Goal: Transaction & Acquisition: Book appointment/travel/reservation

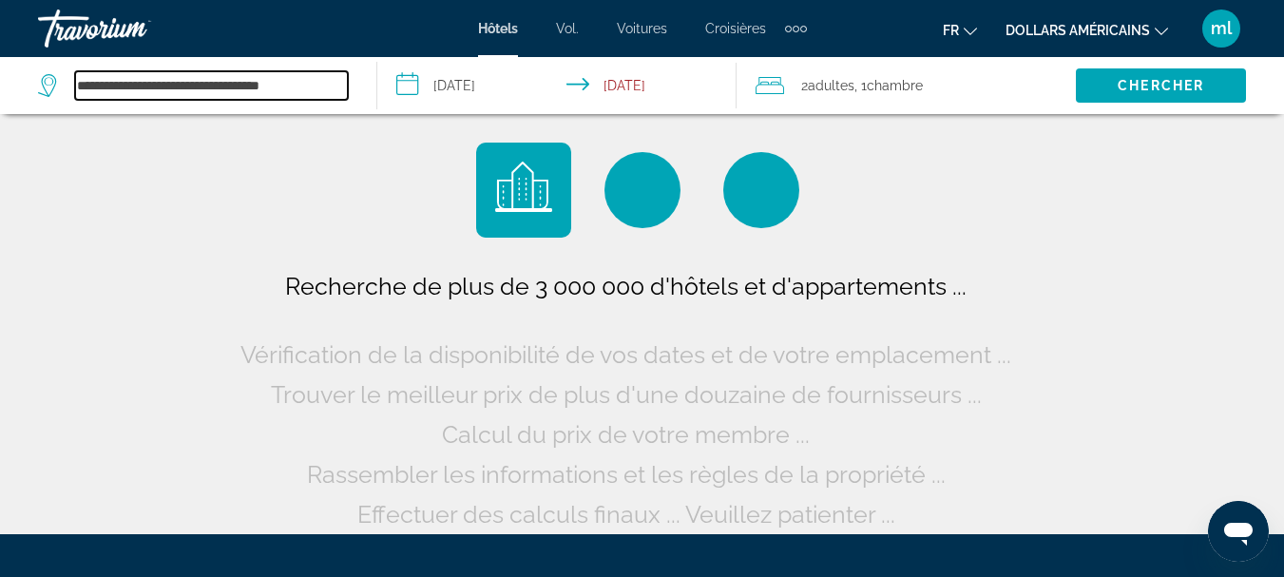
click at [277, 91] on input "**********" at bounding box center [211, 85] width 273 height 29
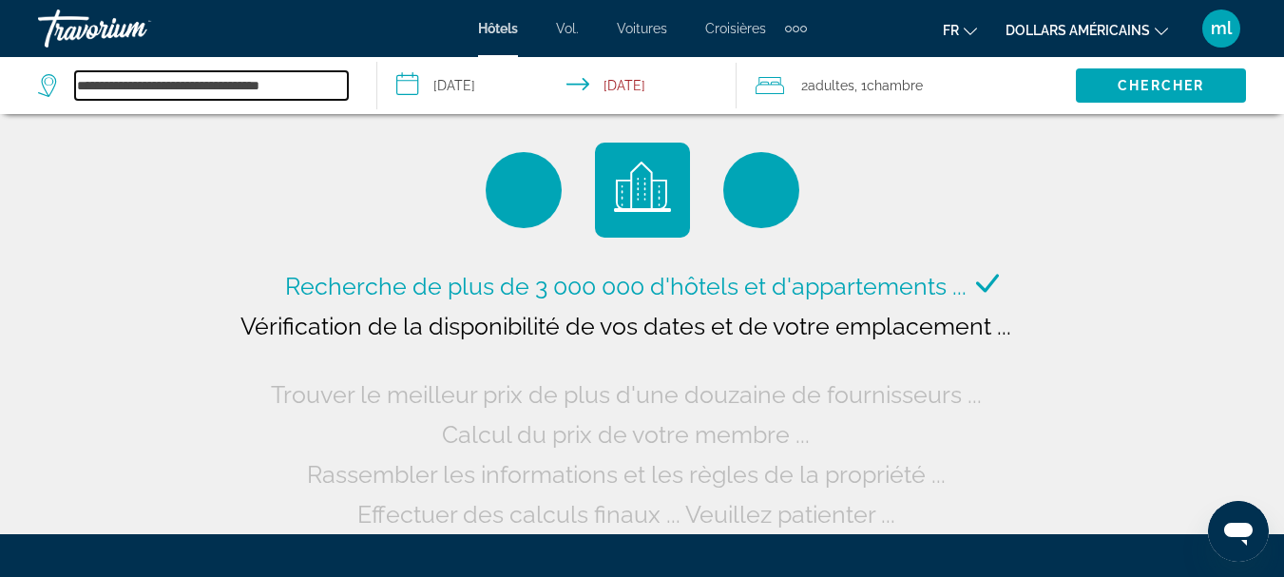
click at [325, 85] on input "**********" at bounding box center [211, 85] width 273 height 29
type input "*"
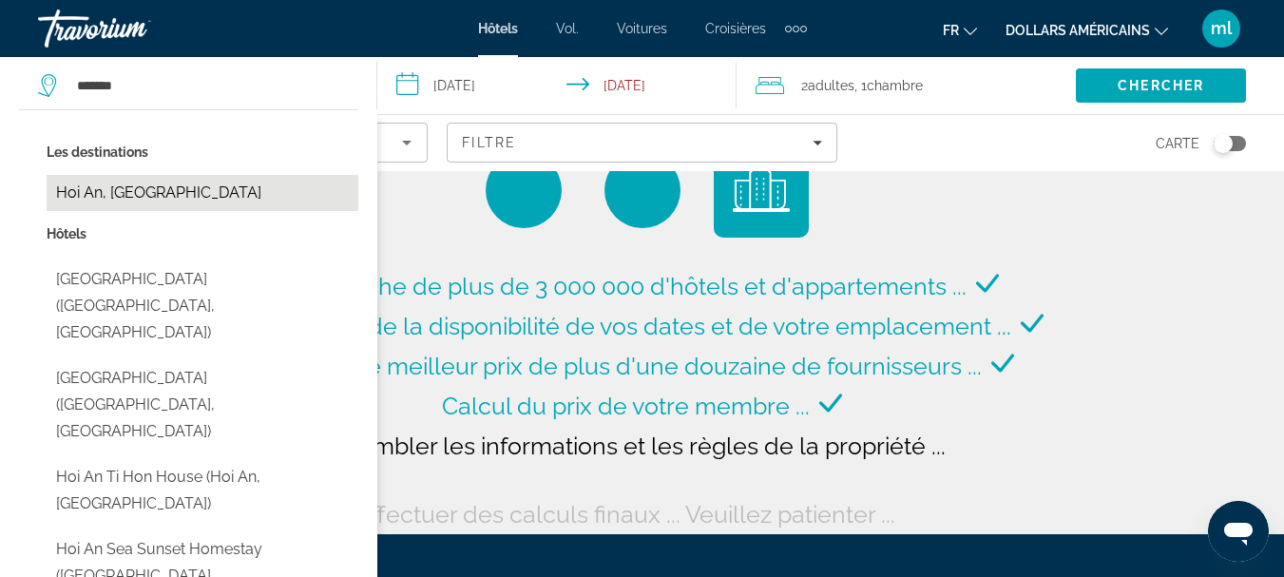
click at [162, 188] on button "Hoi An, [GEOGRAPHIC_DATA]" at bounding box center [203, 193] width 312 height 36
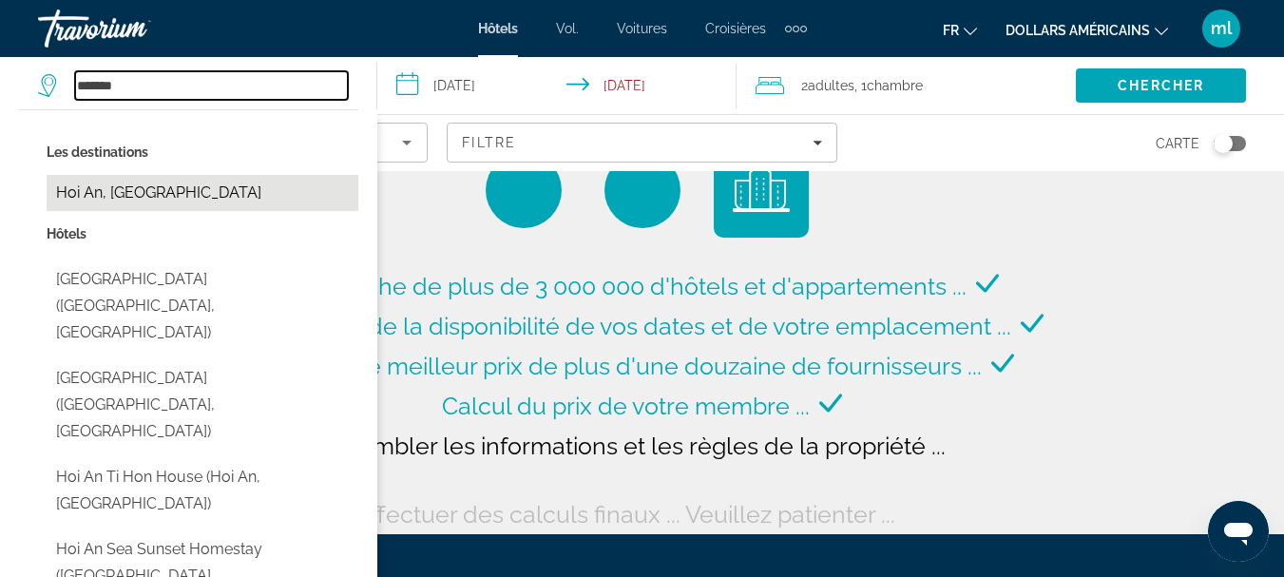
type input "**********"
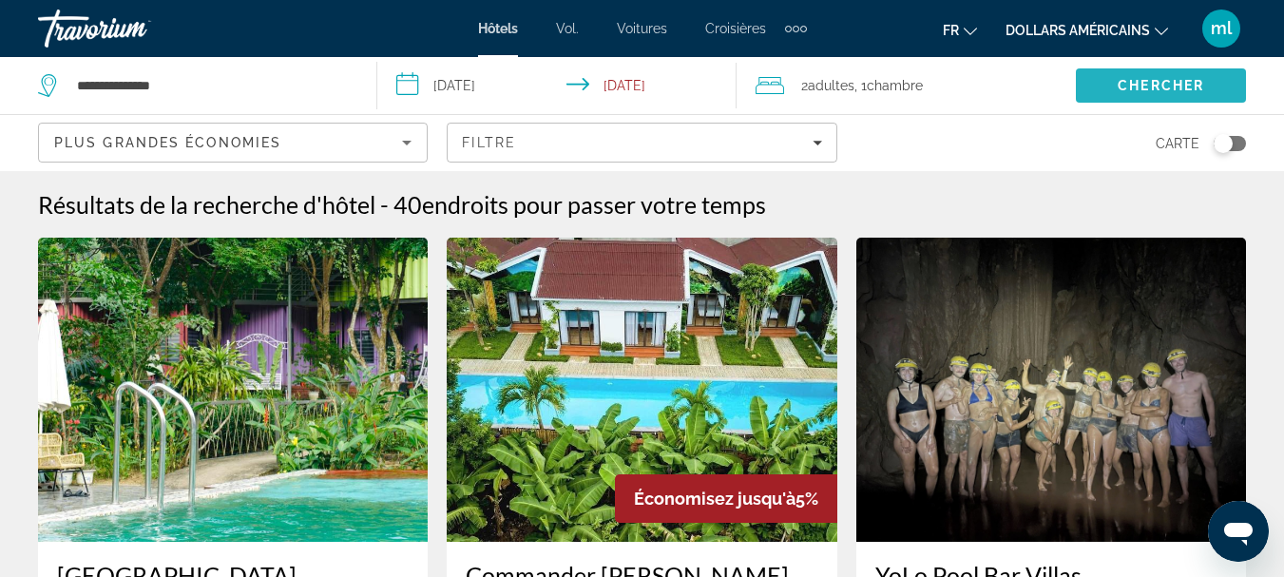
click at [1107, 87] on span "Search" at bounding box center [1161, 86] width 170 height 46
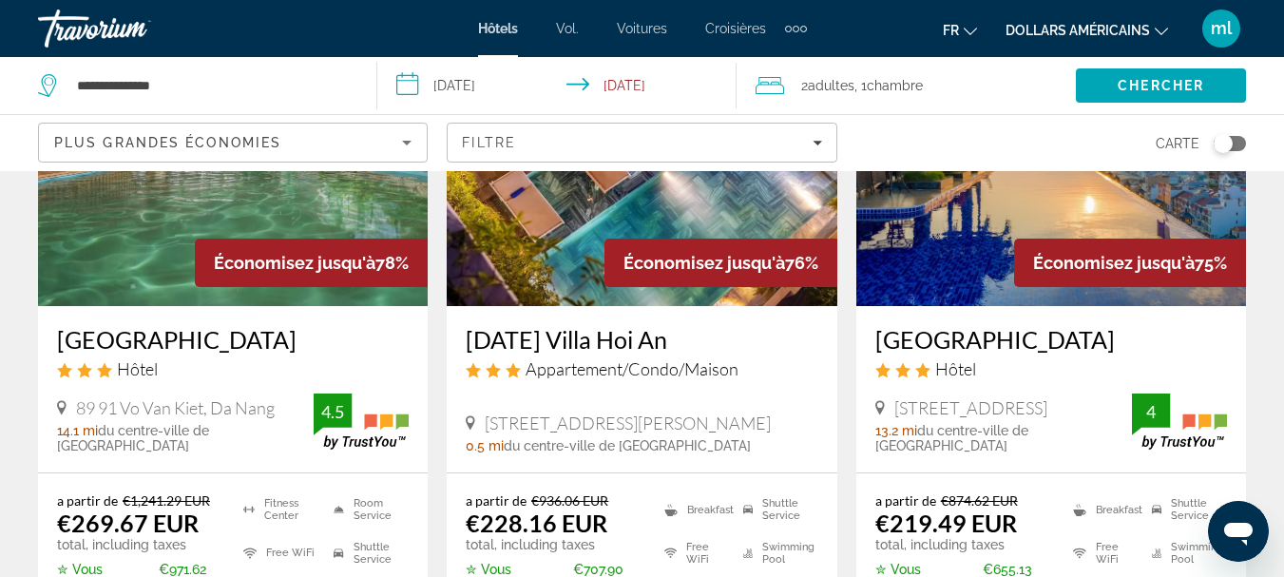
scroll to position [913, 0]
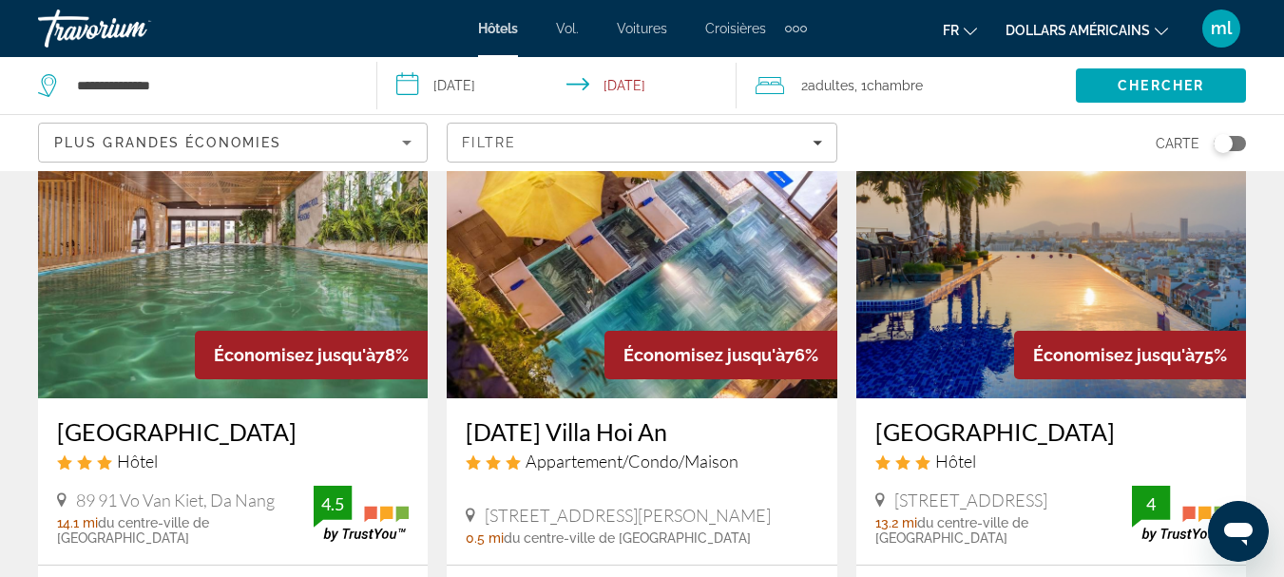
click at [1005, 248] on img "Contenu principal" at bounding box center [1052, 246] width 390 height 304
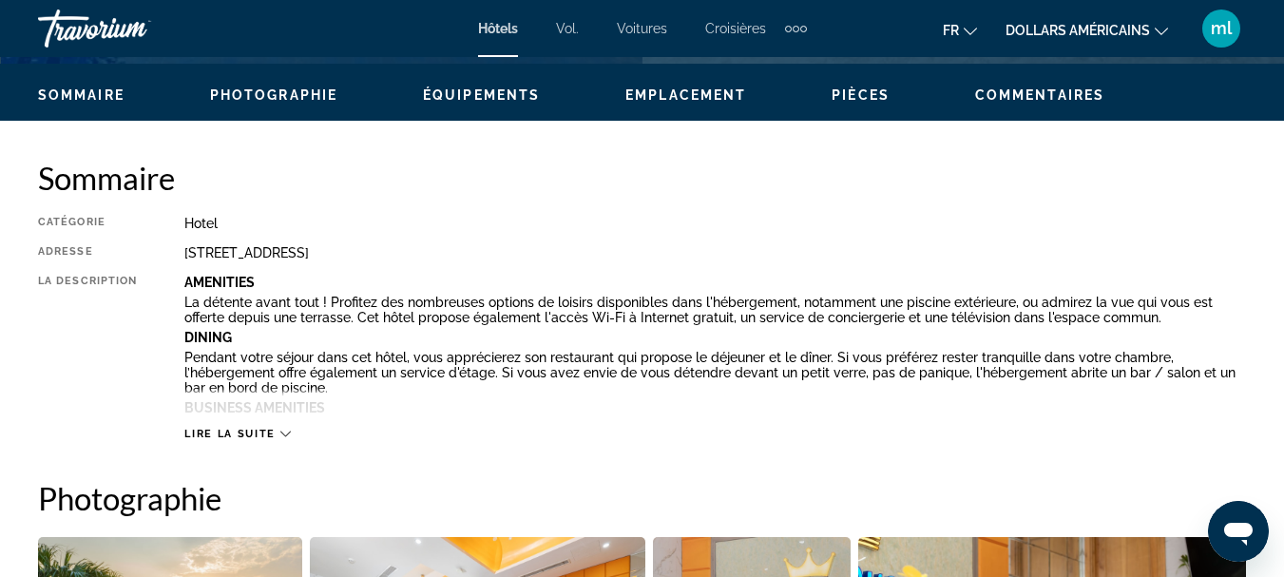
scroll to position [952, 0]
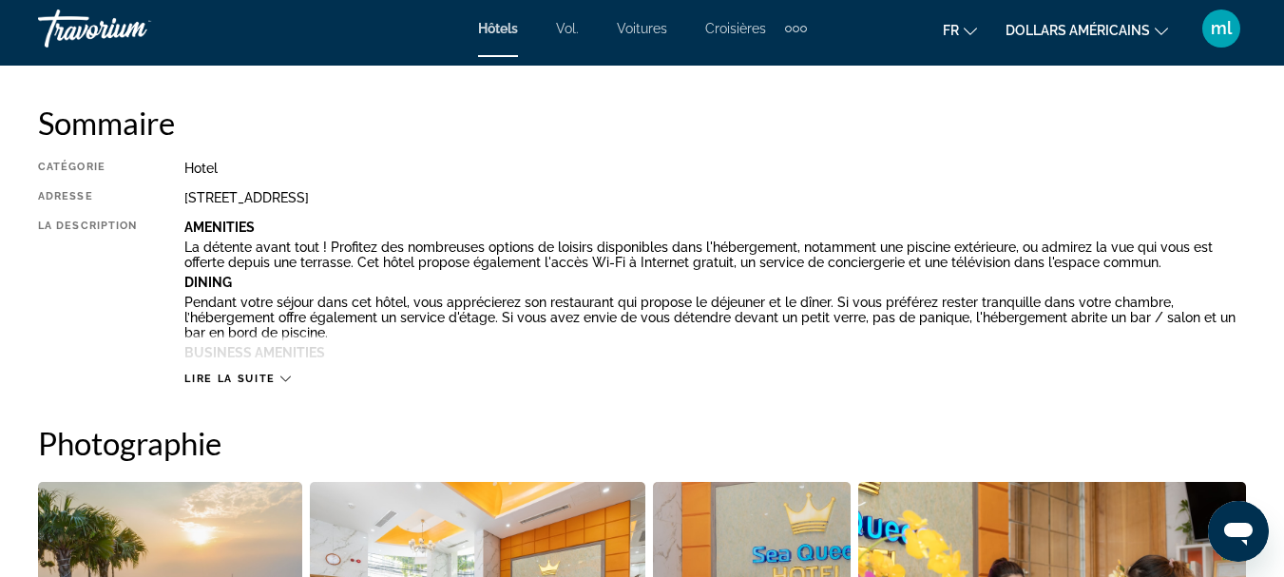
click at [263, 382] on span "Lire la suite" at bounding box center [229, 379] width 90 height 12
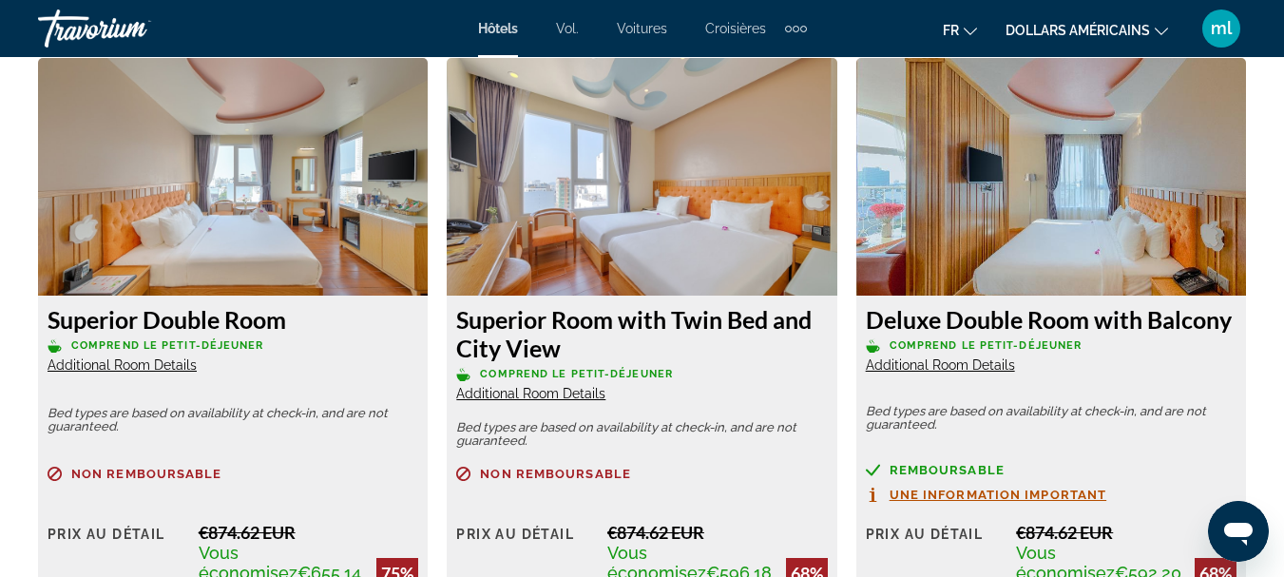
scroll to position [3666, 0]
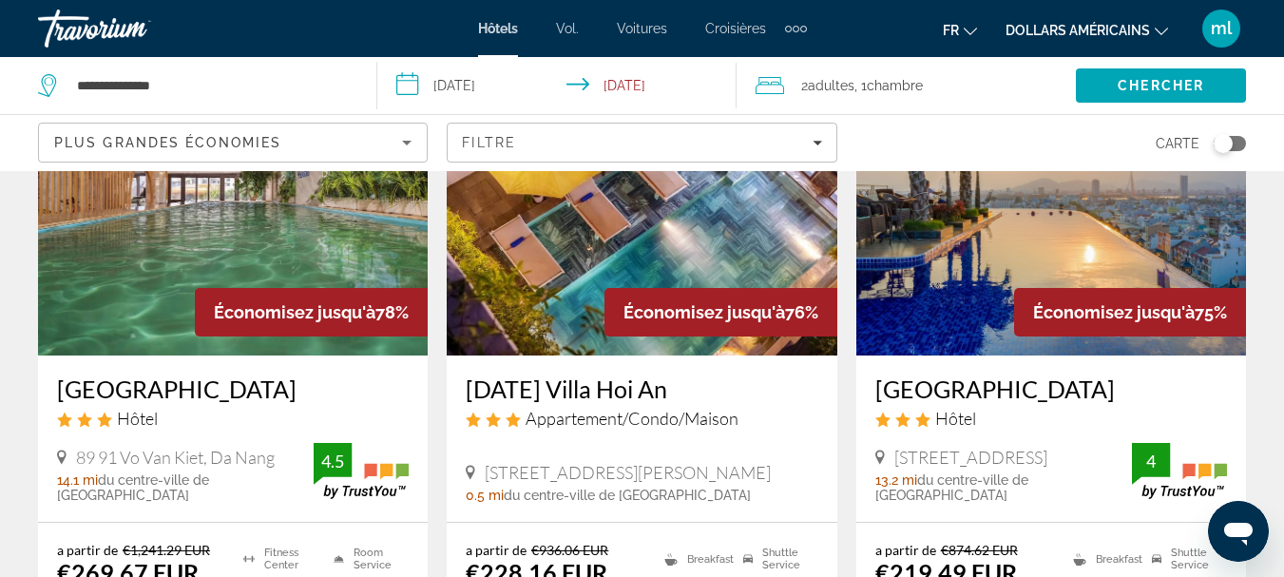
scroll to position [919, 0]
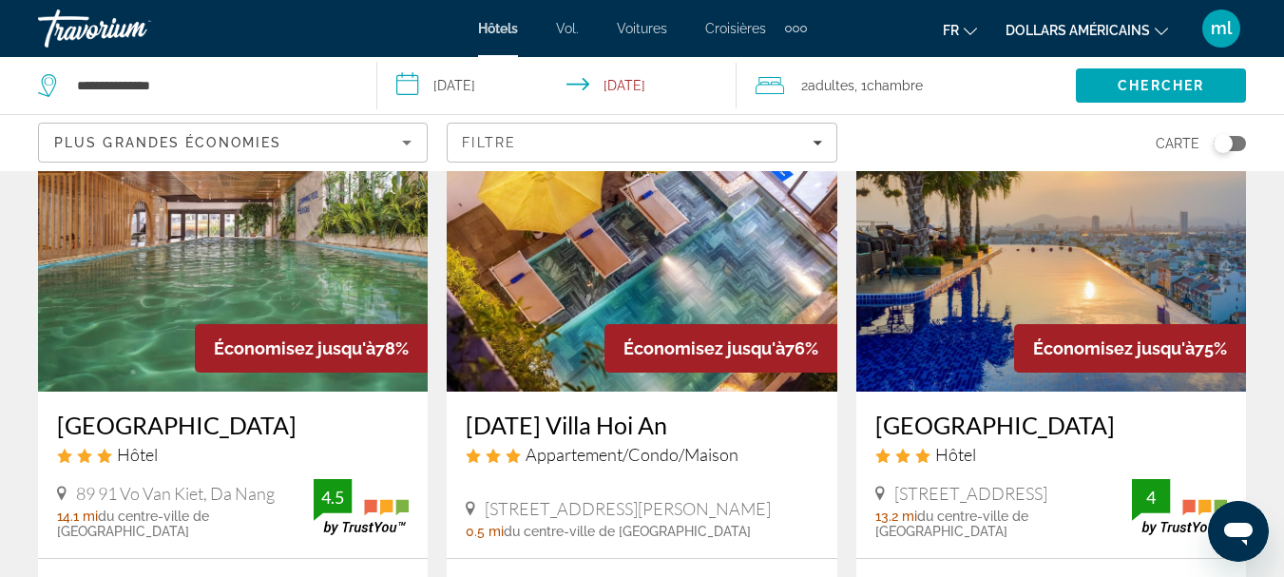
click at [683, 235] on img "Contenu principal" at bounding box center [642, 239] width 390 height 304
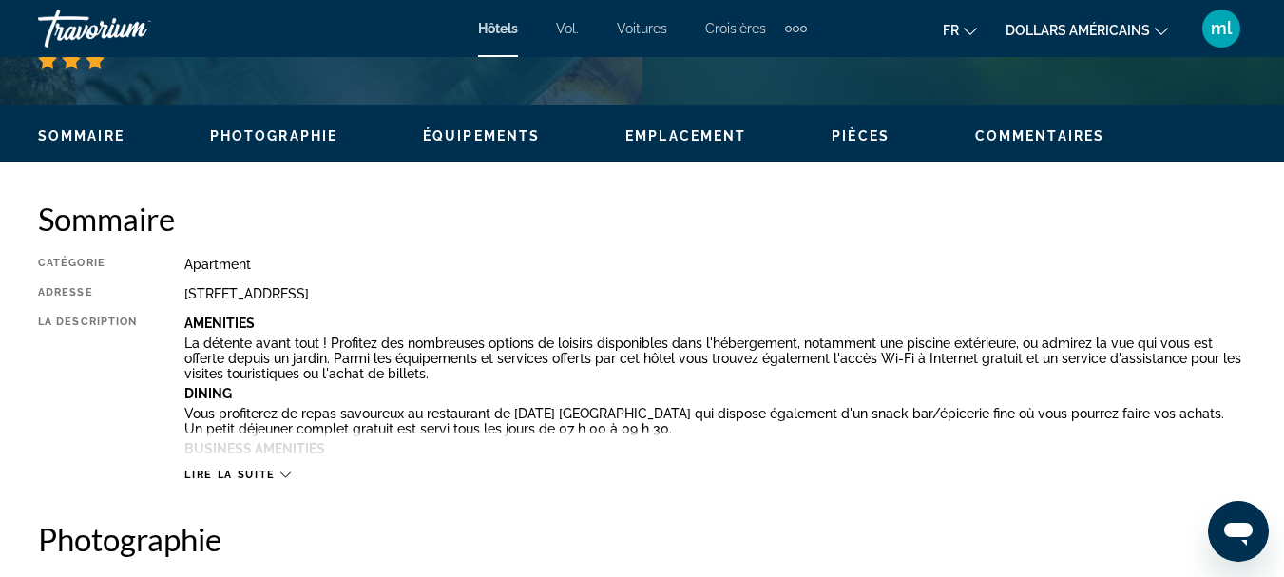
scroll to position [881, 0]
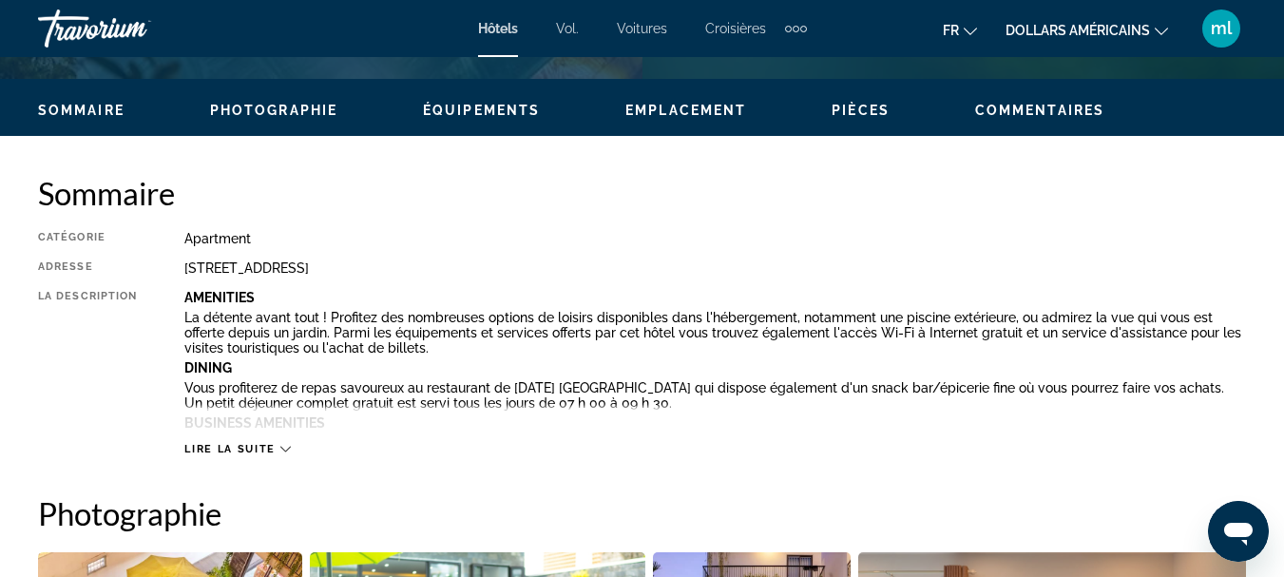
click at [248, 449] on span "Lire la suite" at bounding box center [229, 449] width 90 height 12
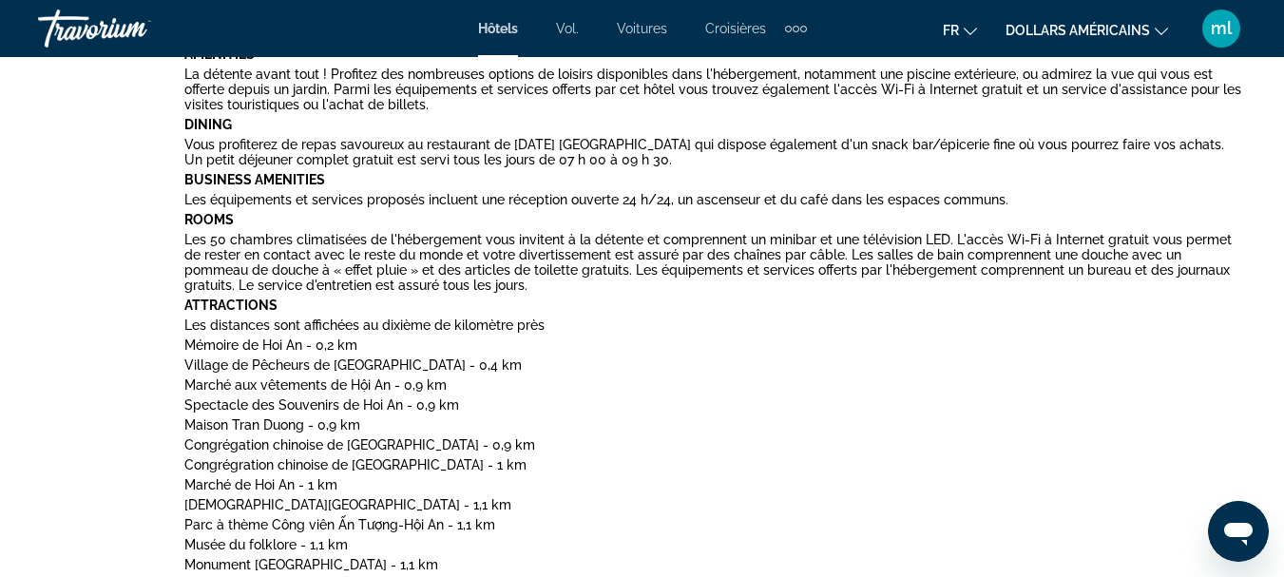
scroll to position [690, 0]
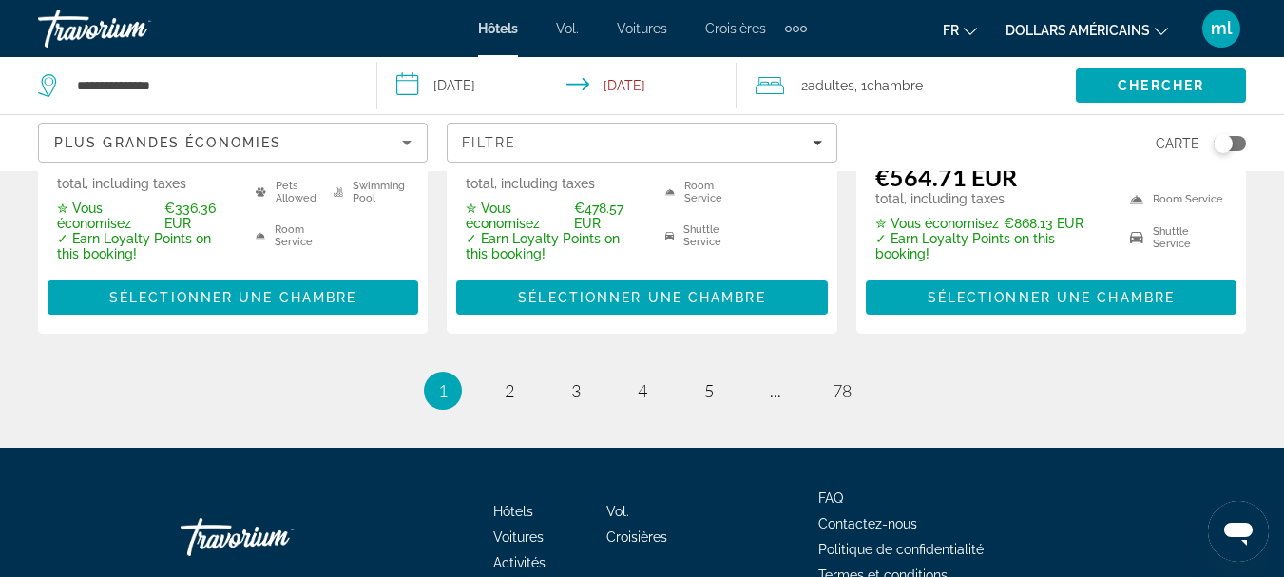
scroll to position [2910, 0]
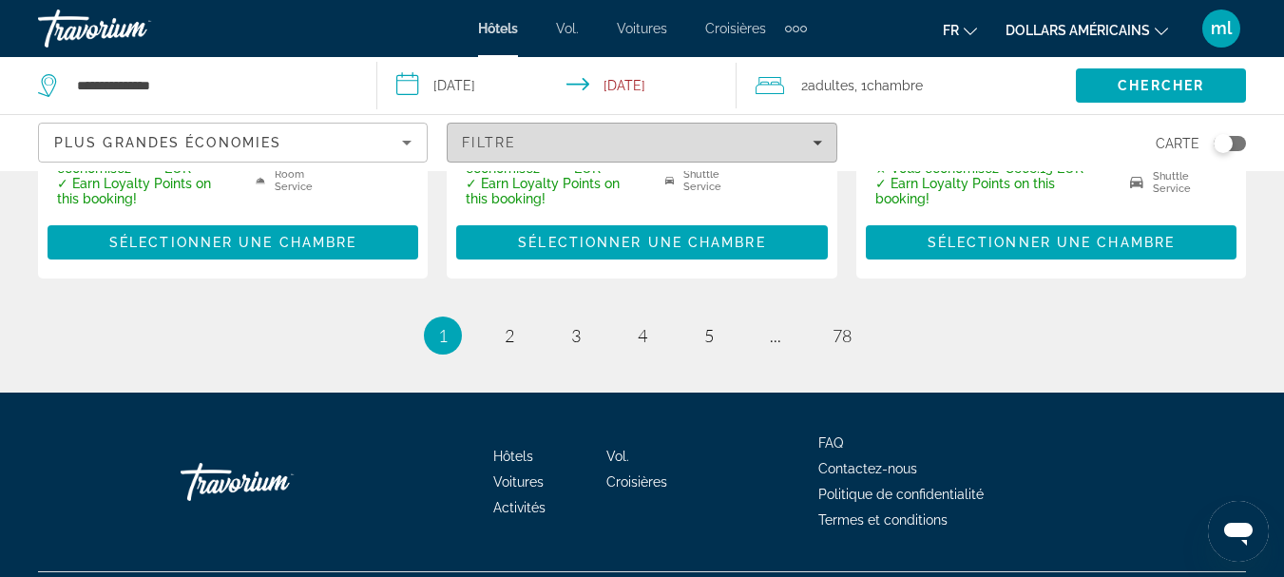
click at [503, 144] on span "Filtre" at bounding box center [489, 142] width 54 height 15
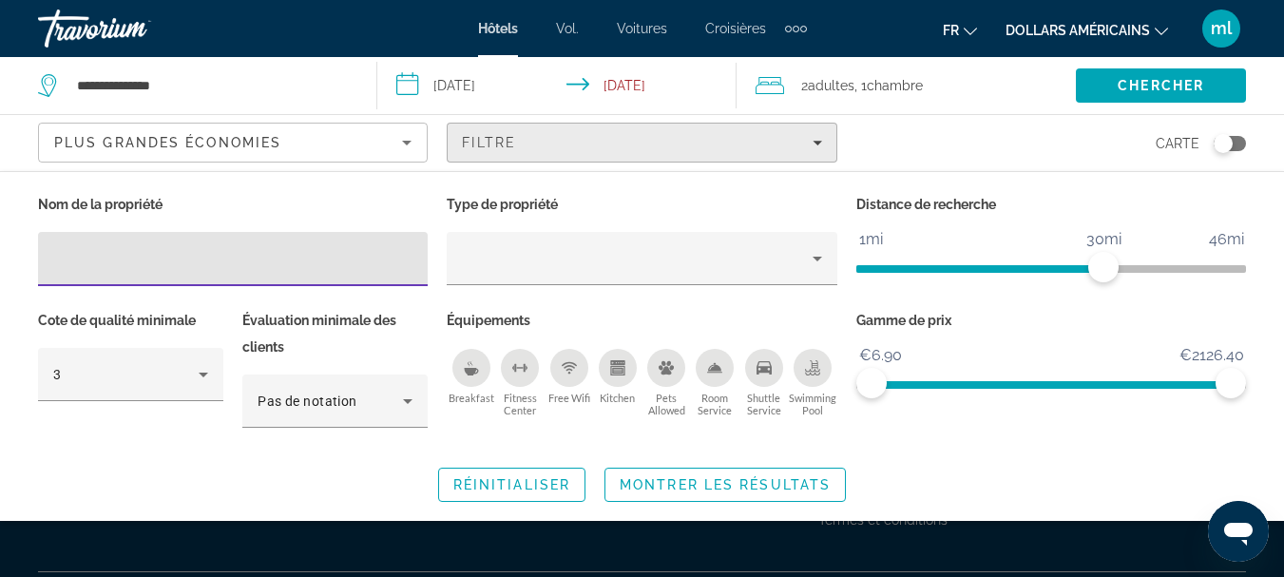
click at [503, 144] on span "Filtre" at bounding box center [489, 142] width 54 height 15
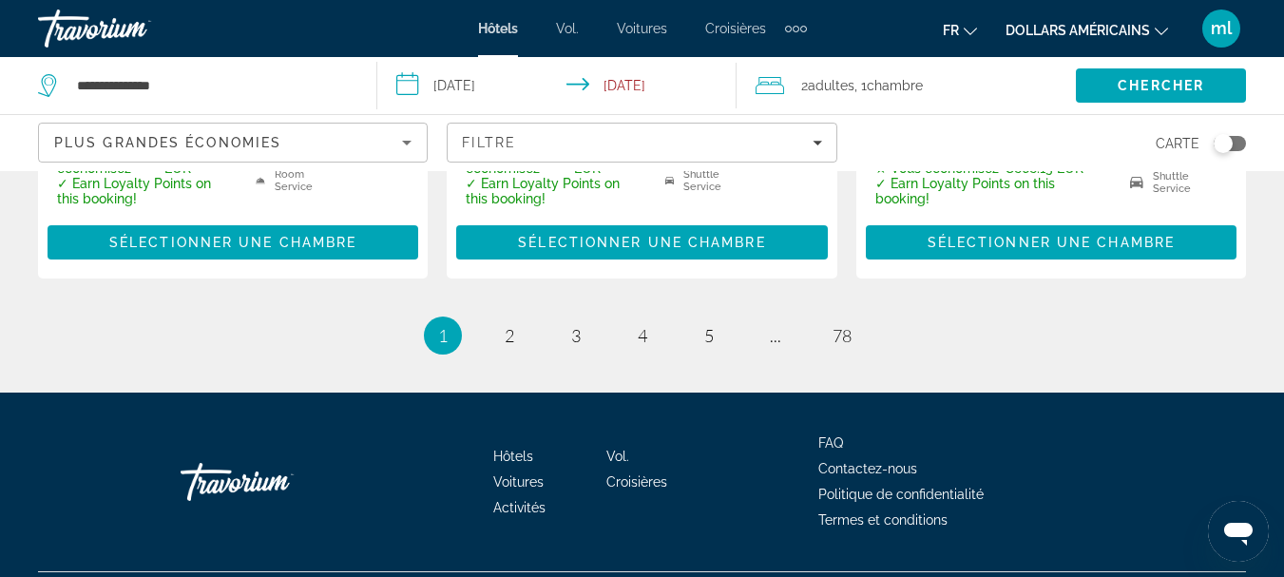
click at [395, 145] on icon "Sort by" at bounding box center [406, 142] width 23 height 23
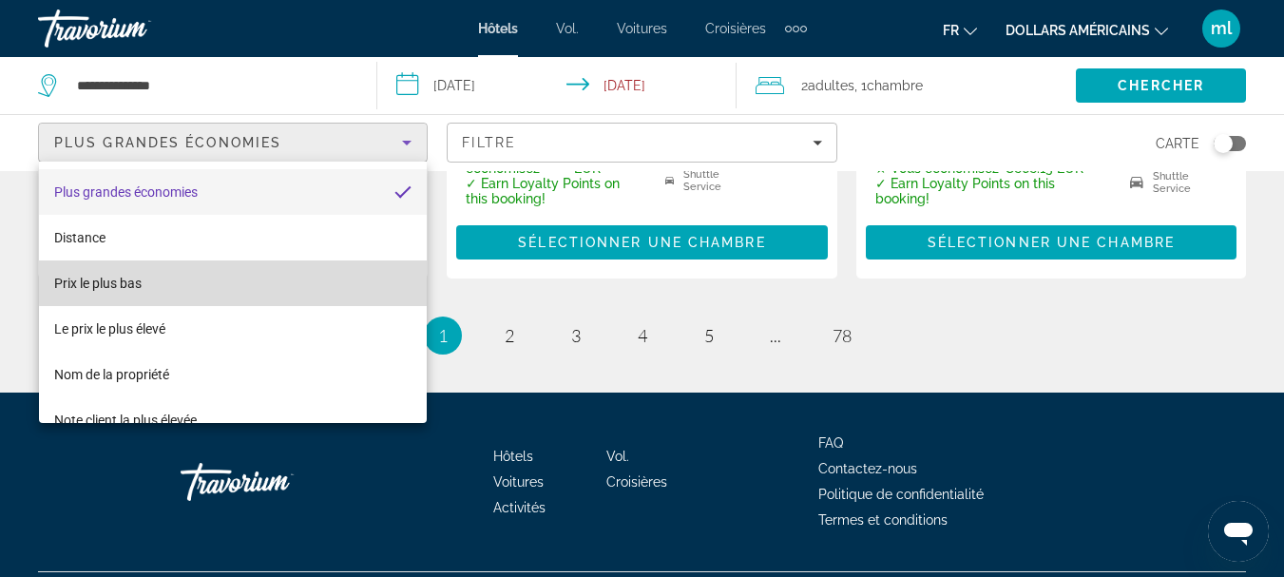
click at [338, 280] on mat-option "Prix ​​le plus bas" at bounding box center [233, 283] width 388 height 46
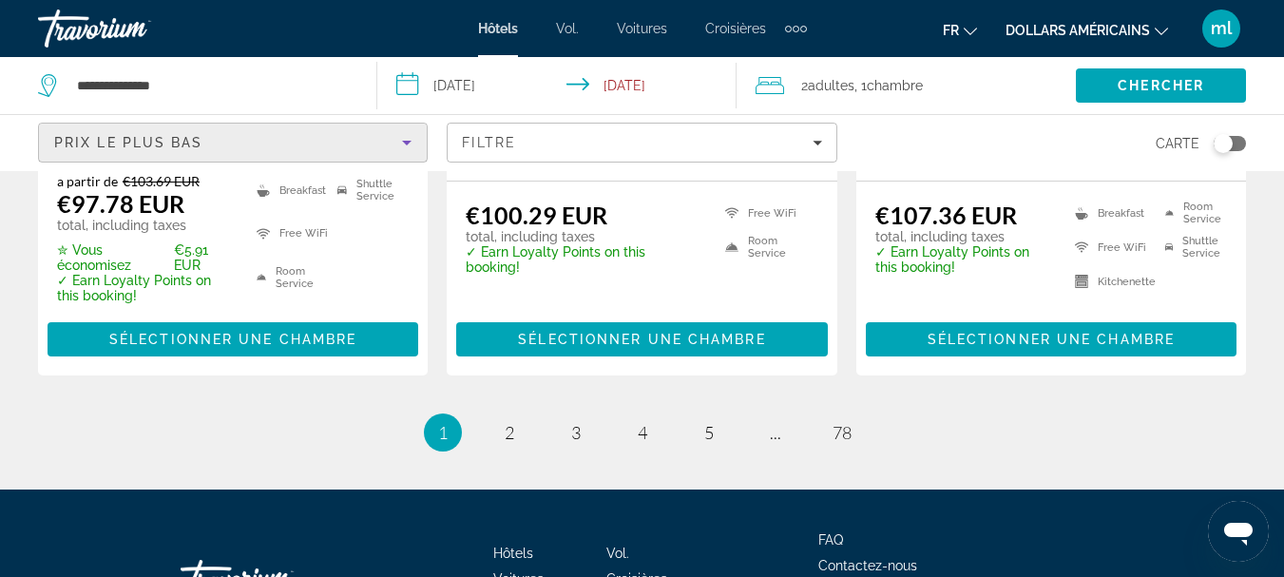
scroll to position [2910, 0]
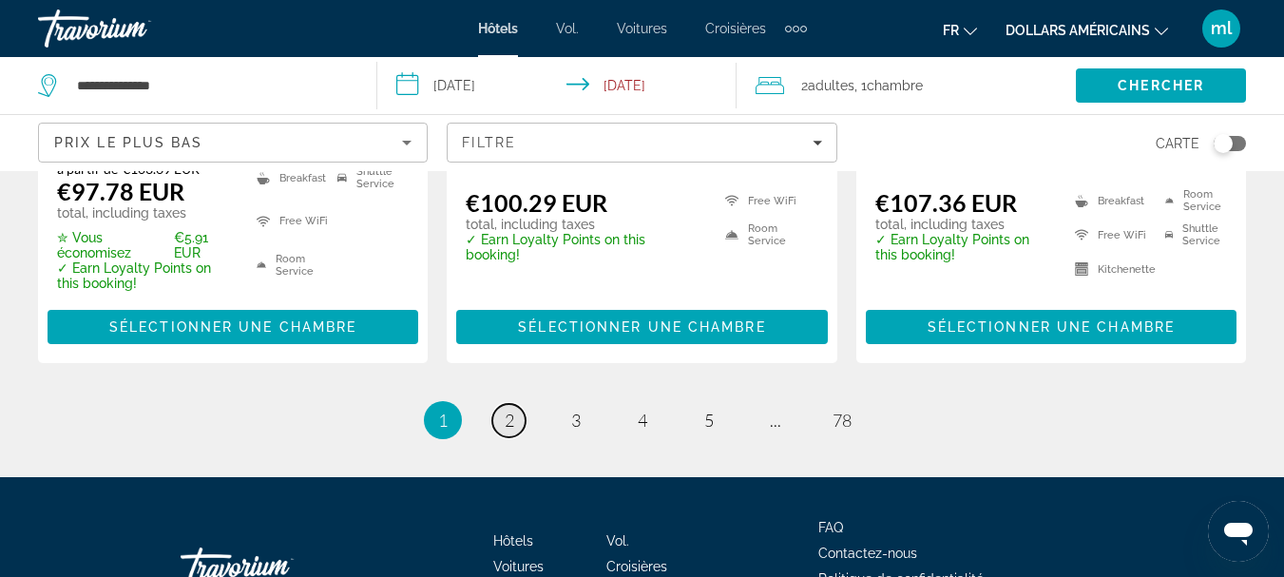
click at [517, 404] on link "page 2" at bounding box center [508, 420] width 33 height 33
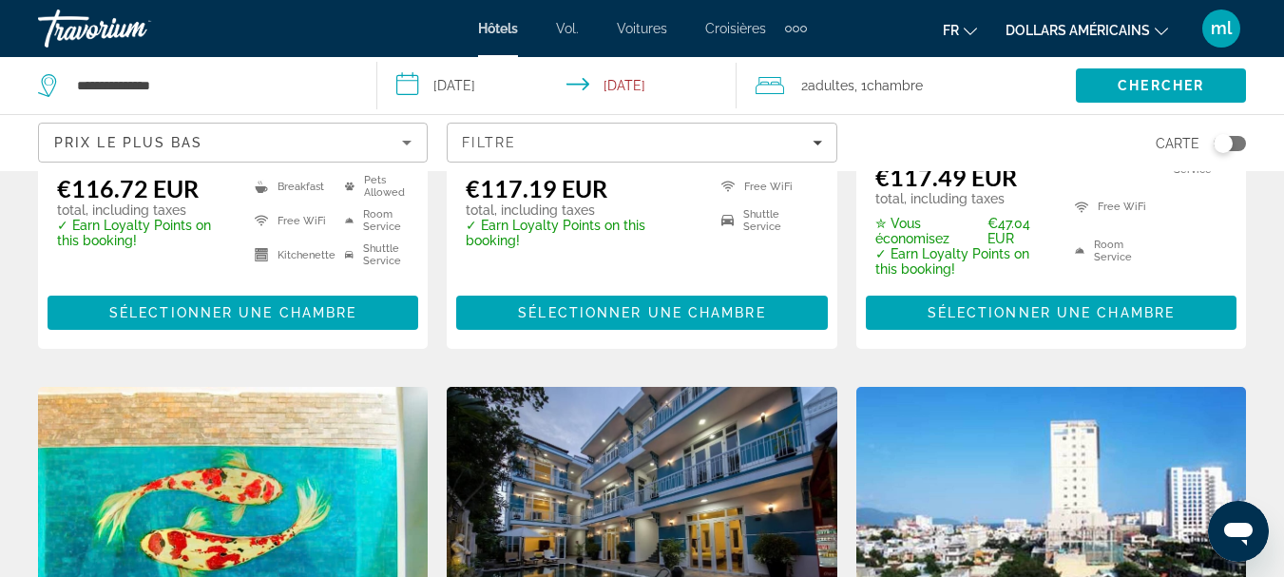
scroll to position [2015, 0]
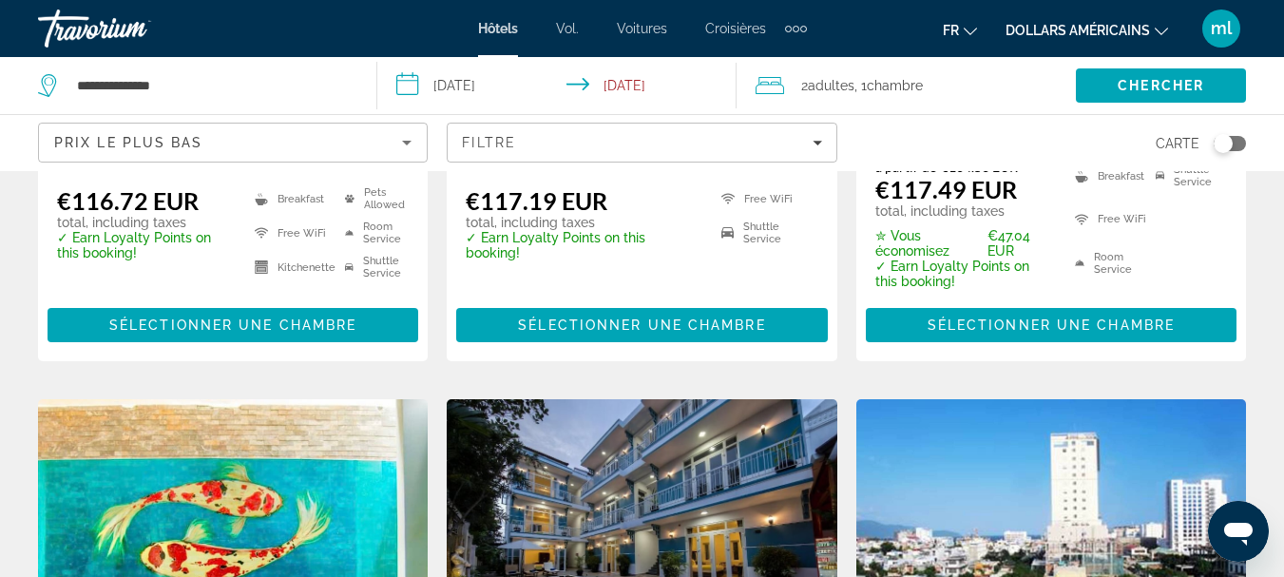
click at [744, 482] on img "Contenu principal" at bounding box center [642, 551] width 390 height 304
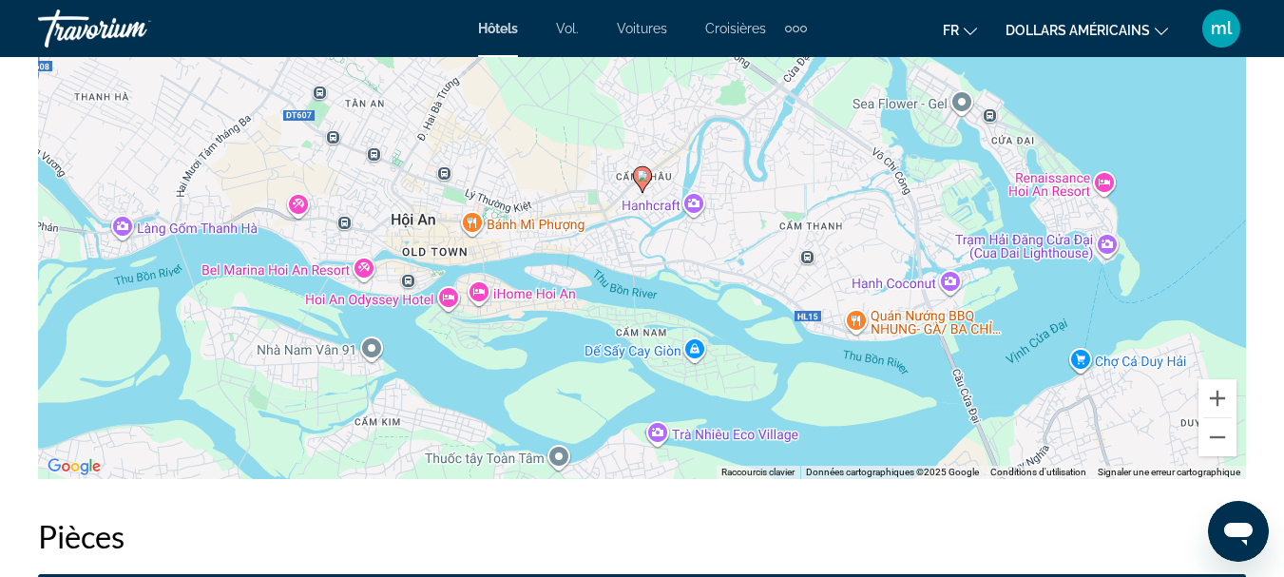
scroll to position [3224, 0]
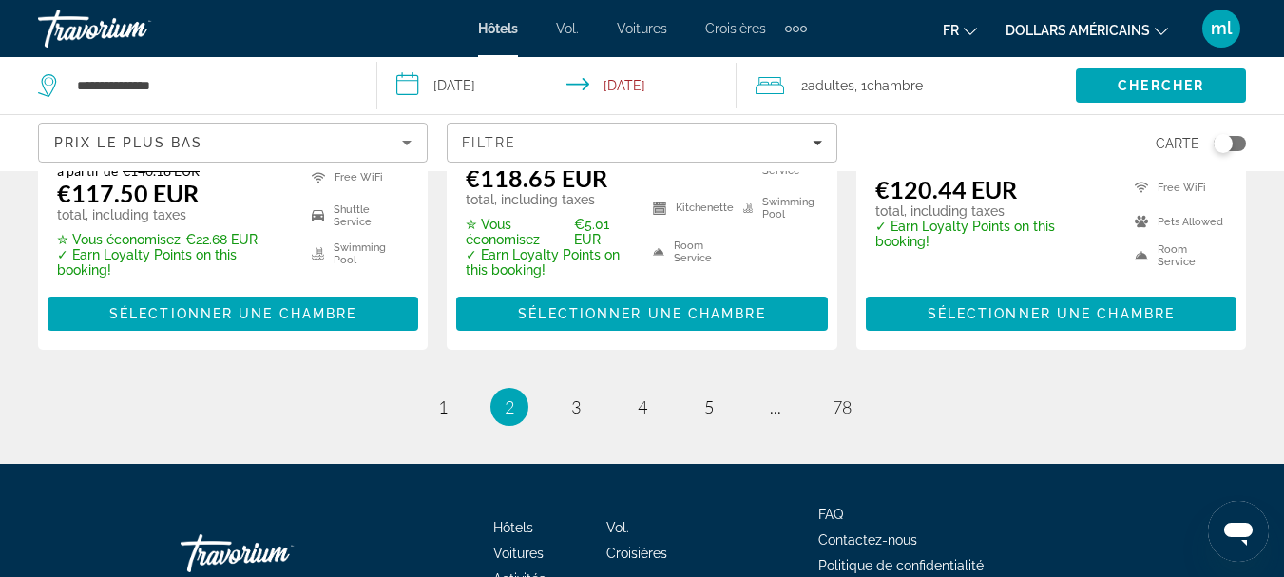
scroll to position [2799, 0]
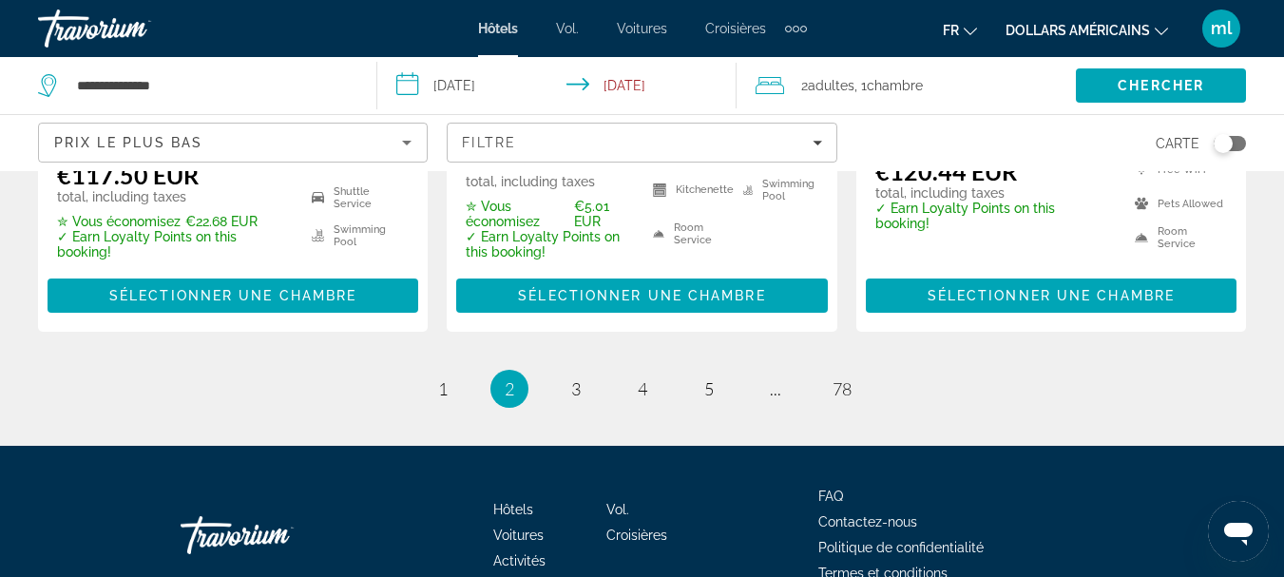
drag, startPoint x: 1290, startPoint y: 94, endPoint x: 41, endPoint y: 38, distance: 1250.4
click at [577, 378] on span "3" at bounding box center [576, 388] width 10 height 21
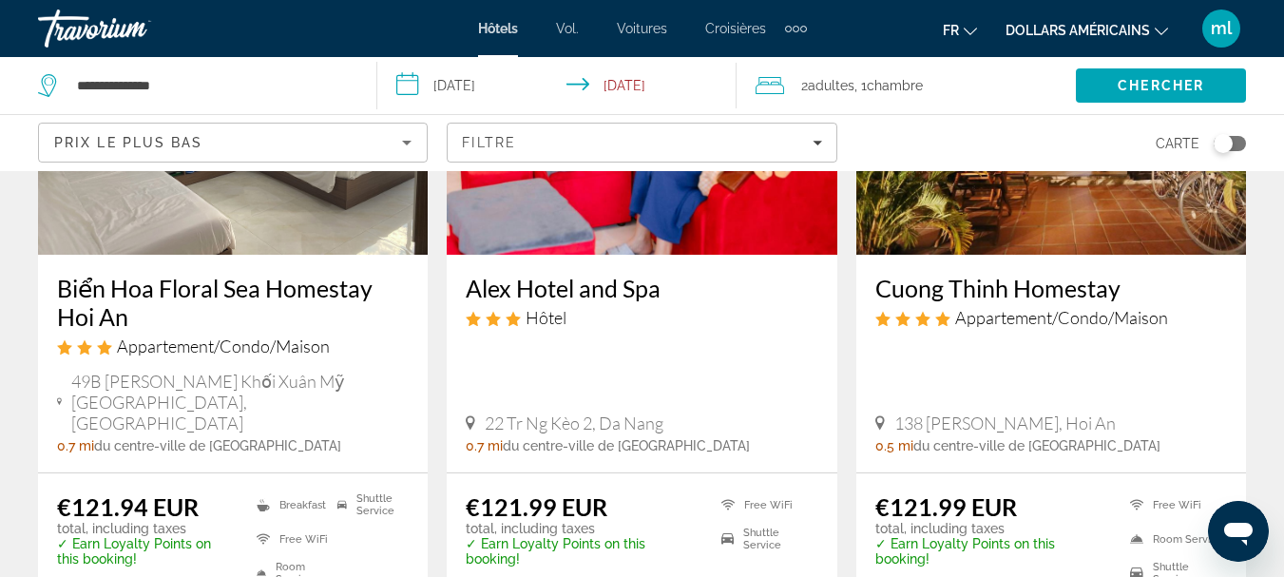
scroll to position [102, 0]
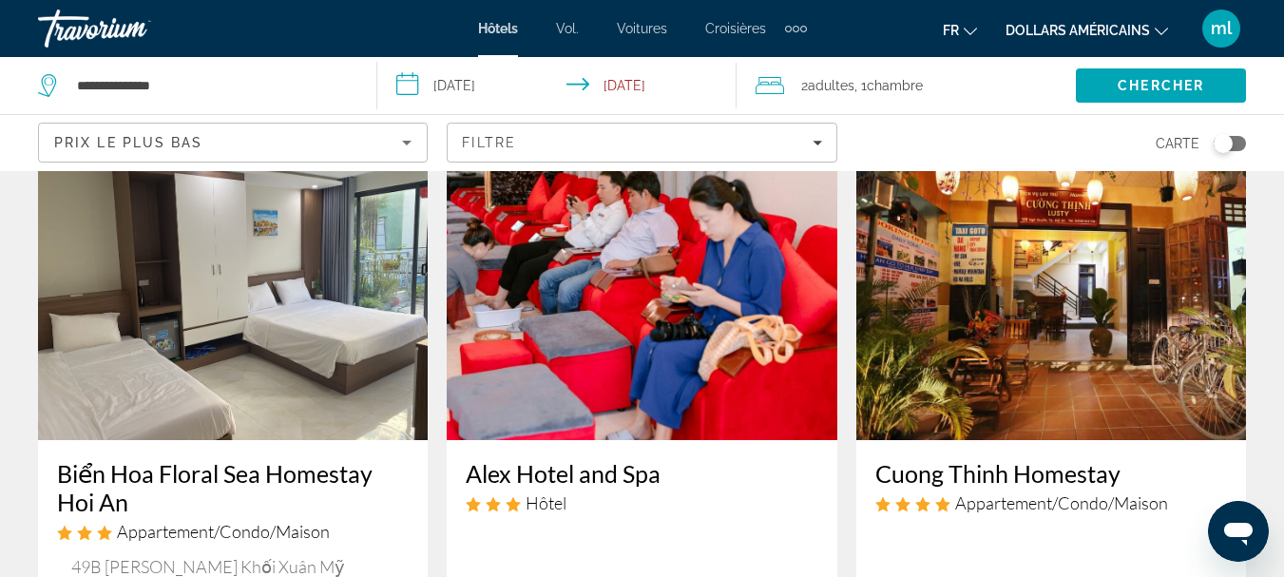
click at [723, 225] on img "Contenu principal" at bounding box center [642, 288] width 390 height 304
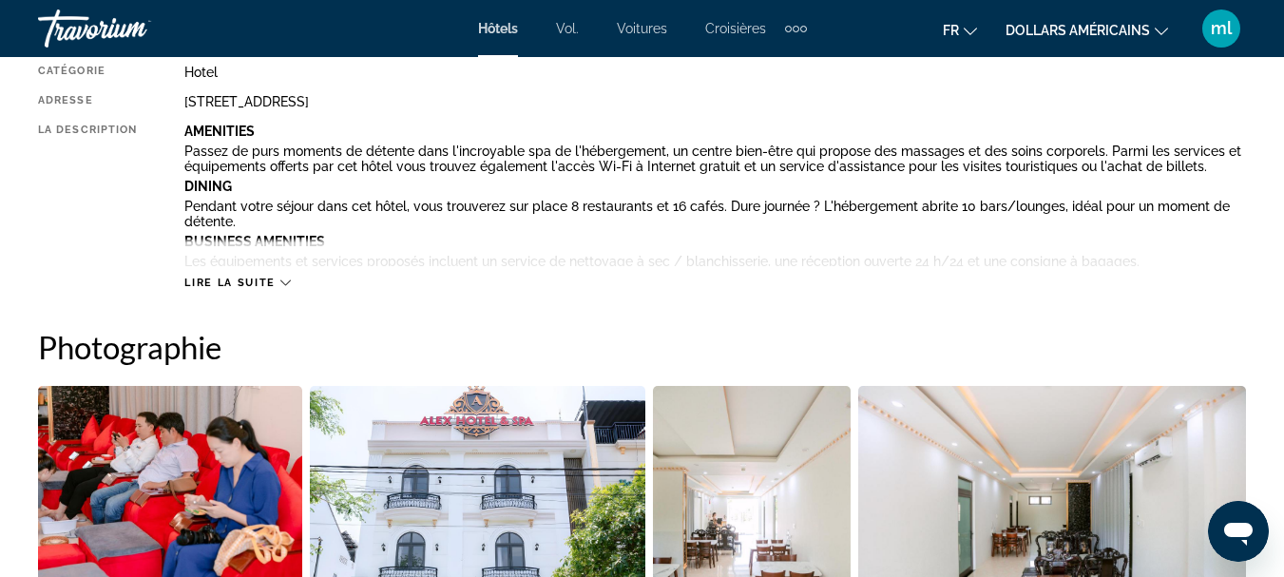
scroll to position [1503, 0]
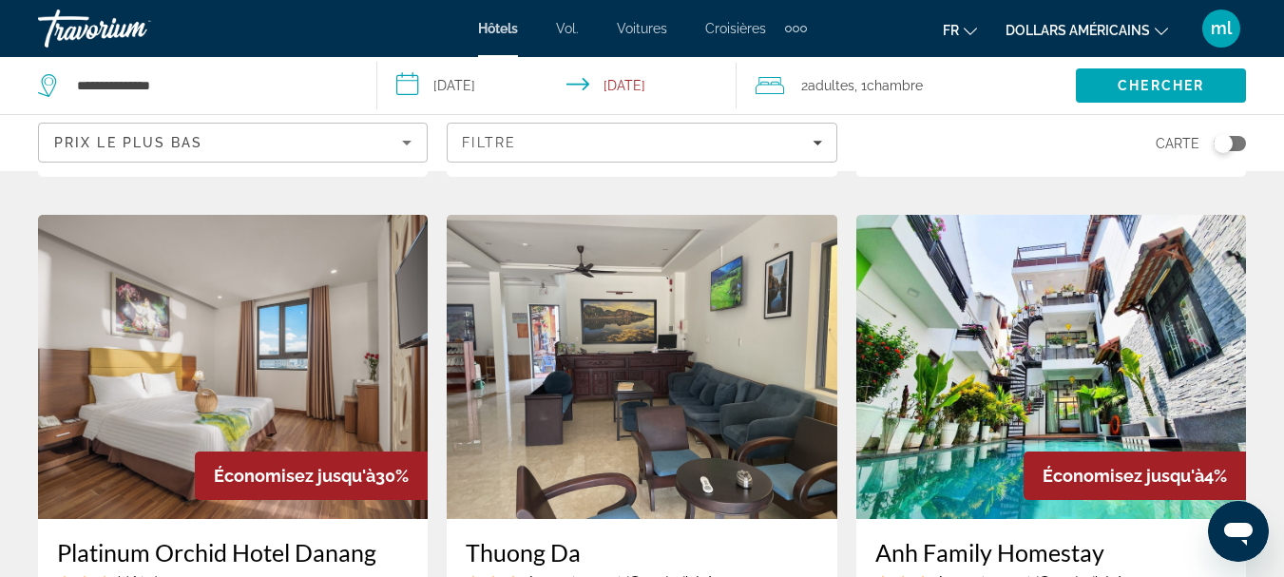
scroll to position [2222, 0]
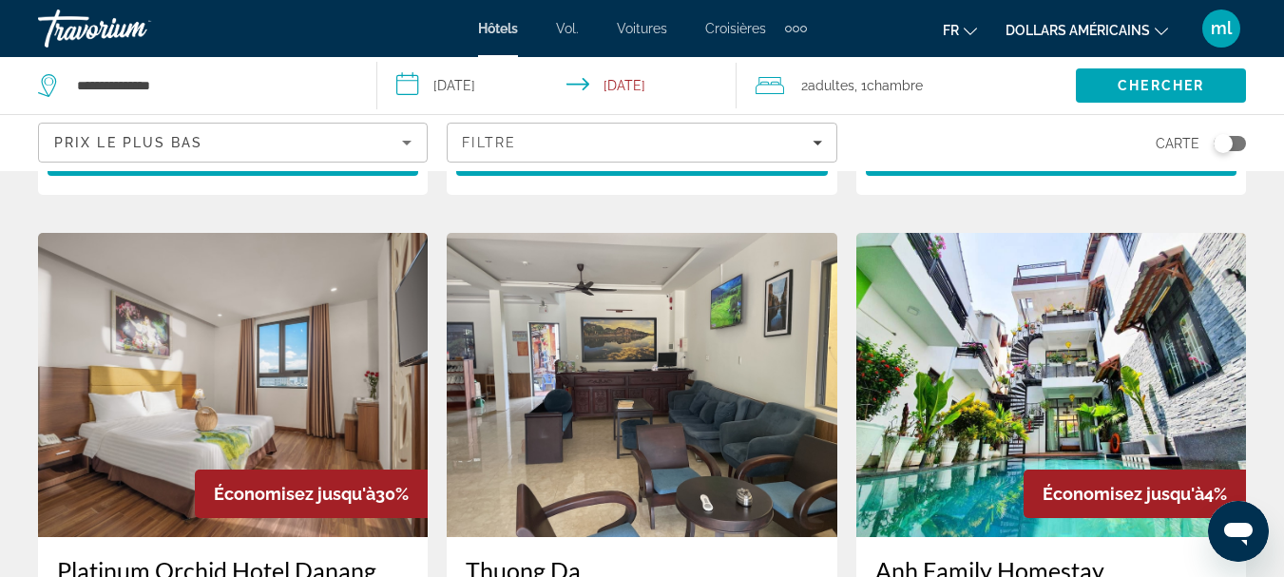
click at [999, 332] on img "Contenu principal" at bounding box center [1052, 385] width 390 height 304
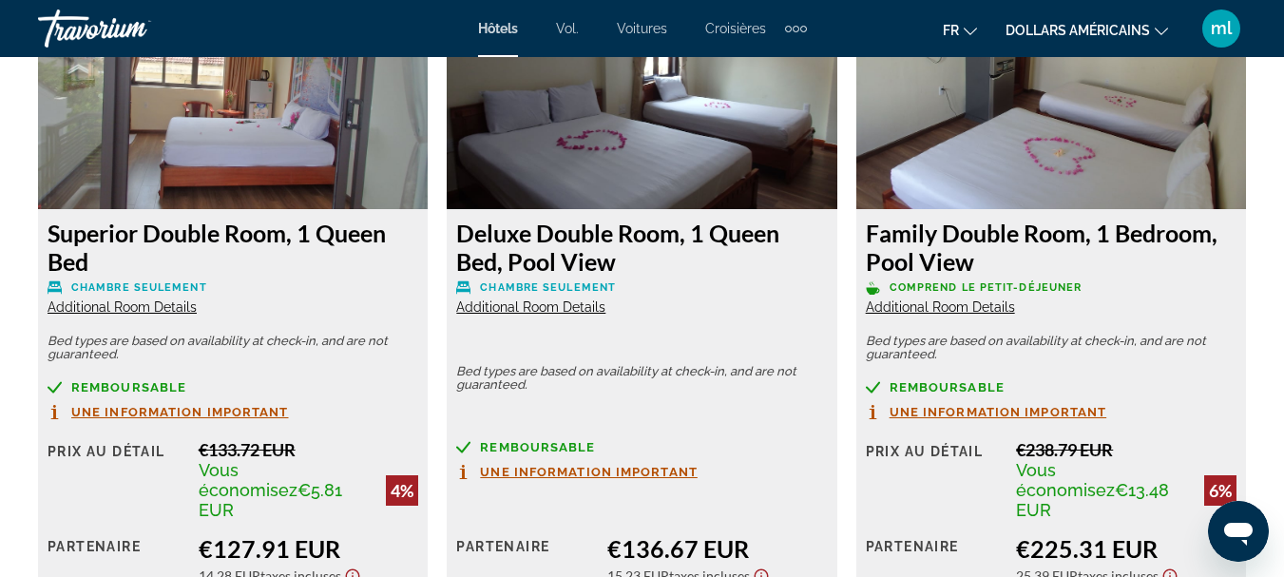
scroll to position [3197, 0]
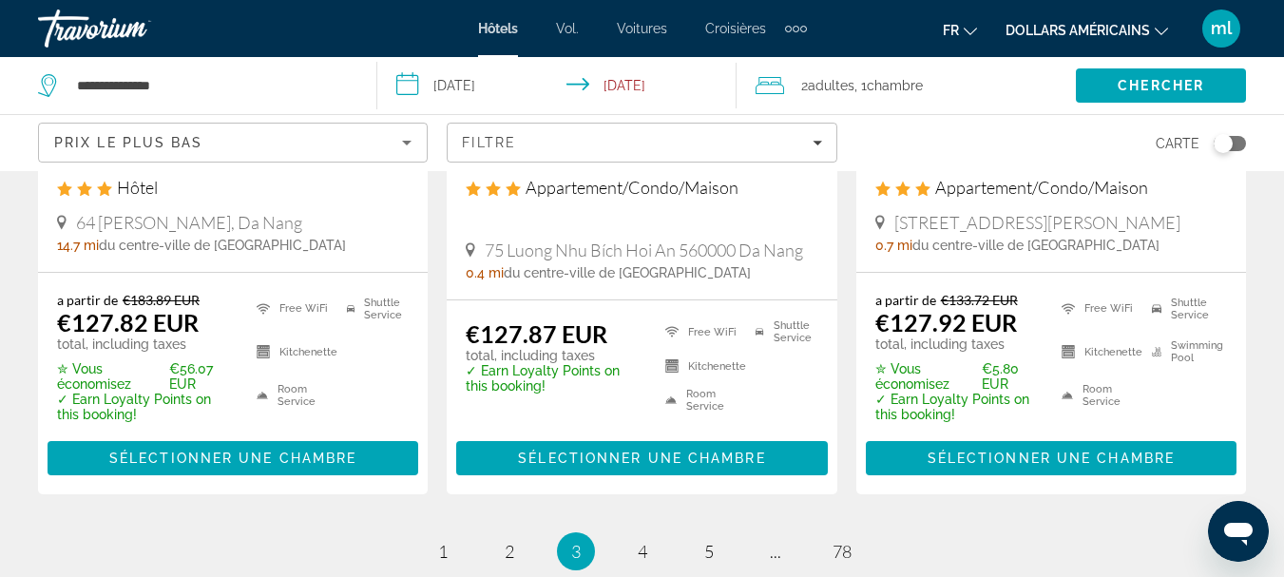
scroll to position [2753, 0]
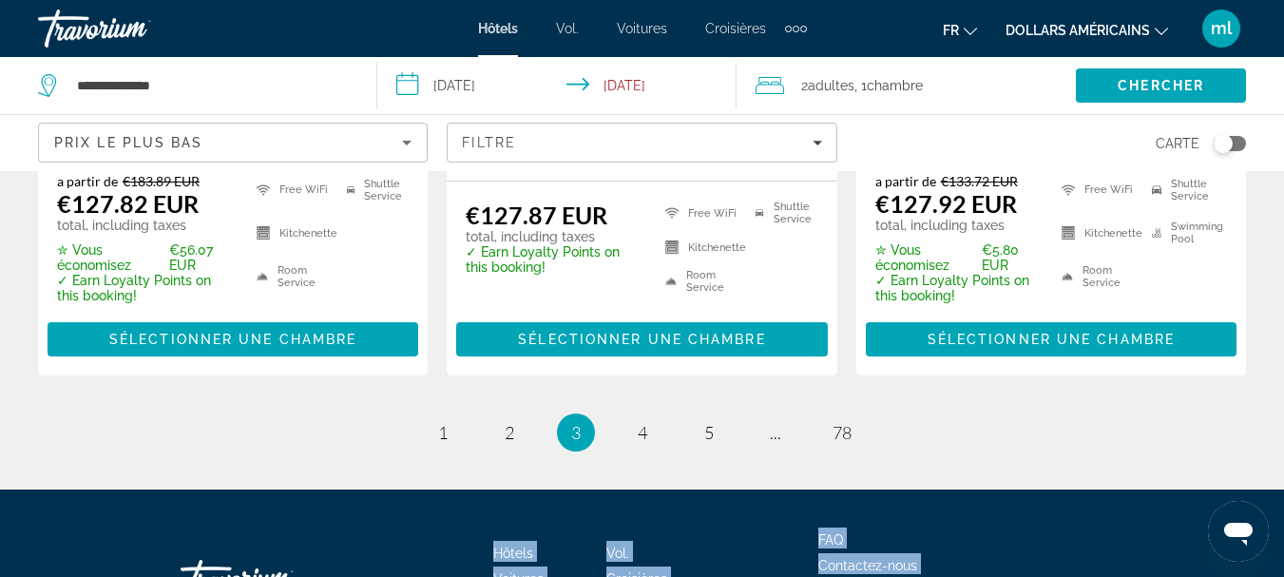
drag, startPoint x: 1277, startPoint y: 529, endPoint x: 601, endPoint y: 407, distance: 686.8
click at [643, 422] on span "4" at bounding box center [643, 432] width 10 height 21
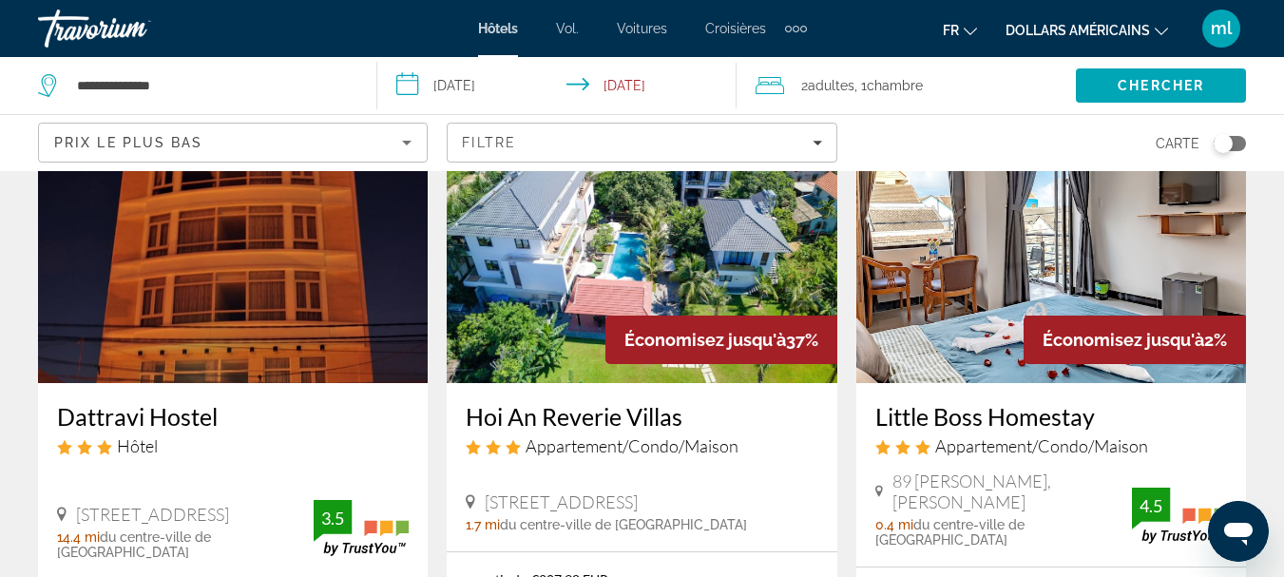
scroll to position [1568, 0]
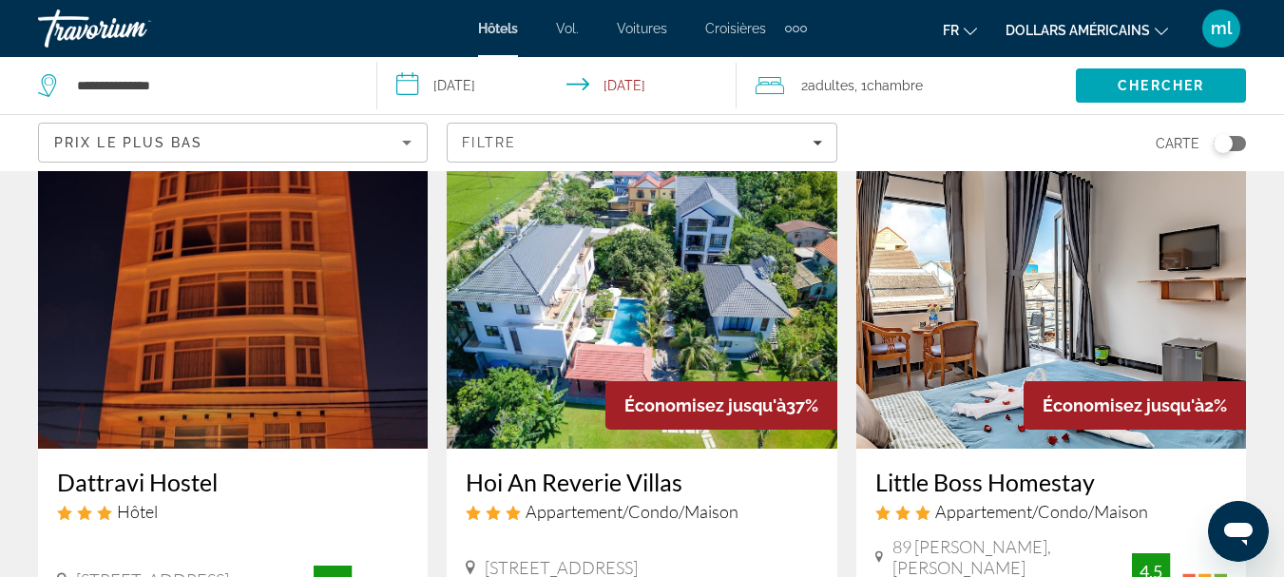
click at [657, 264] on img "Contenu principal" at bounding box center [642, 296] width 390 height 304
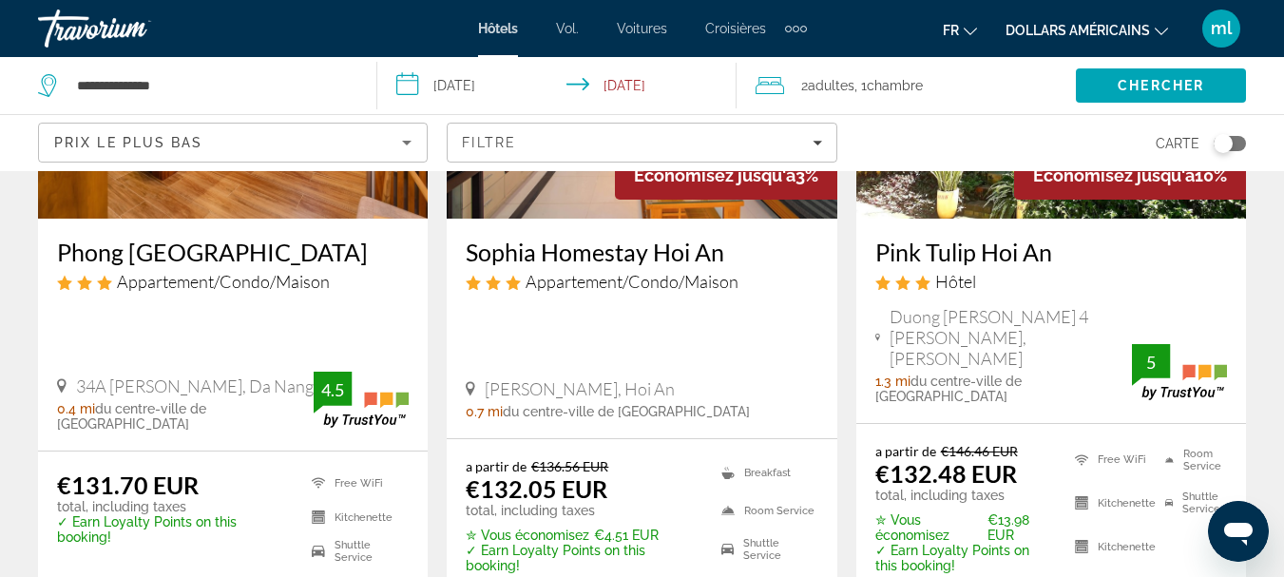
scroll to position [2662, 0]
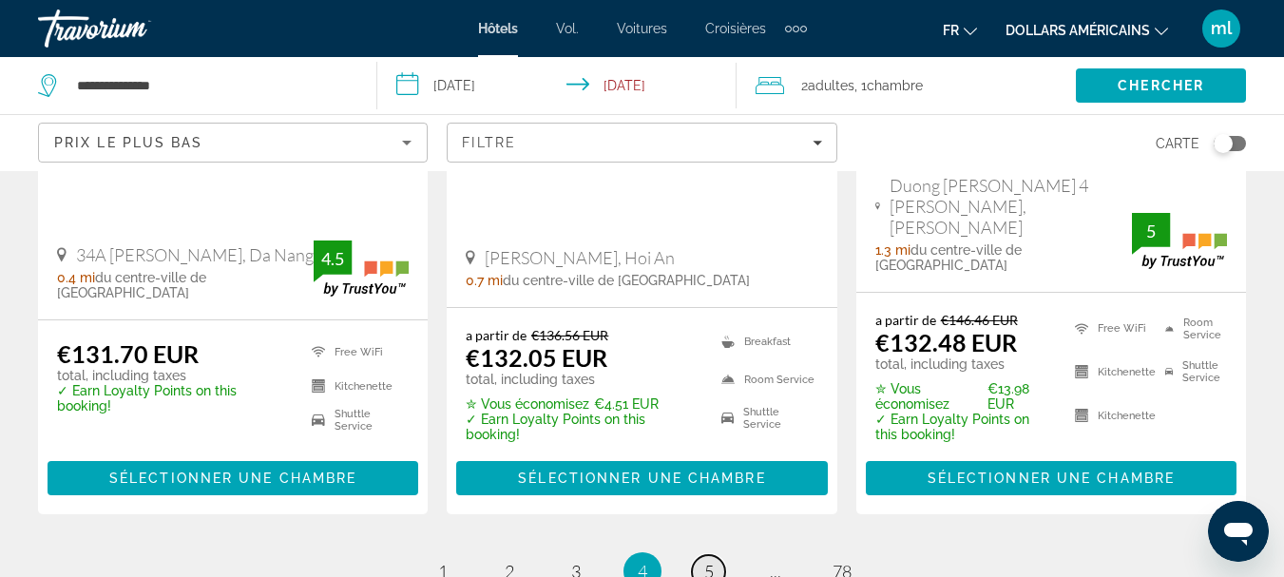
click at [704, 561] on span "5" at bounding box center [709, 571] width 10 height 21
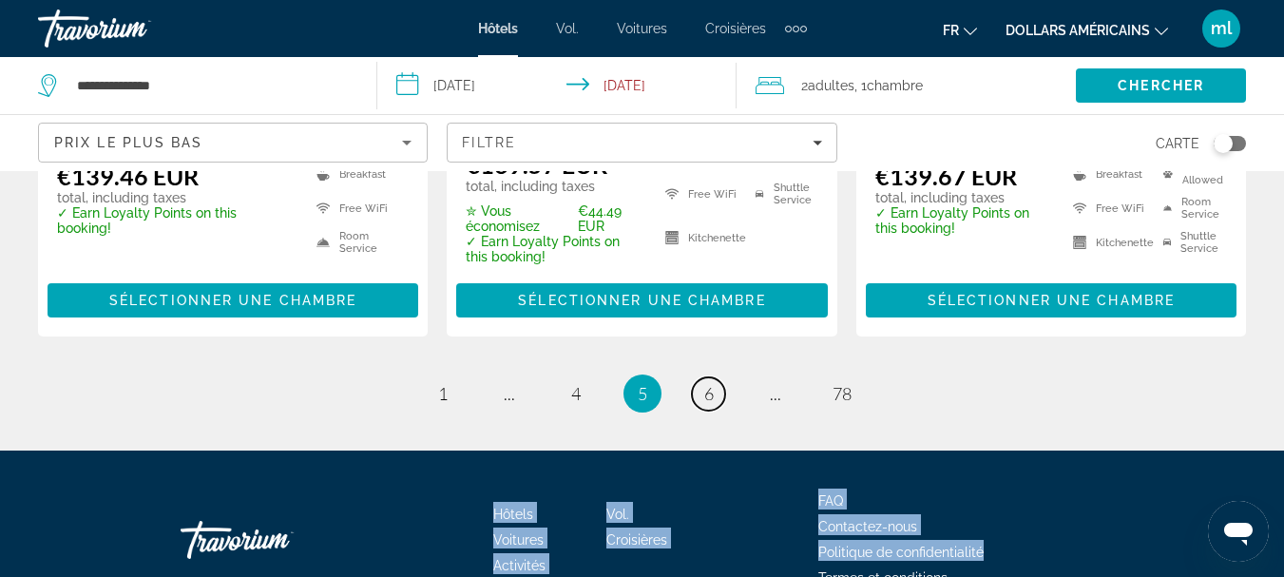
scroll to position [2860, 0]
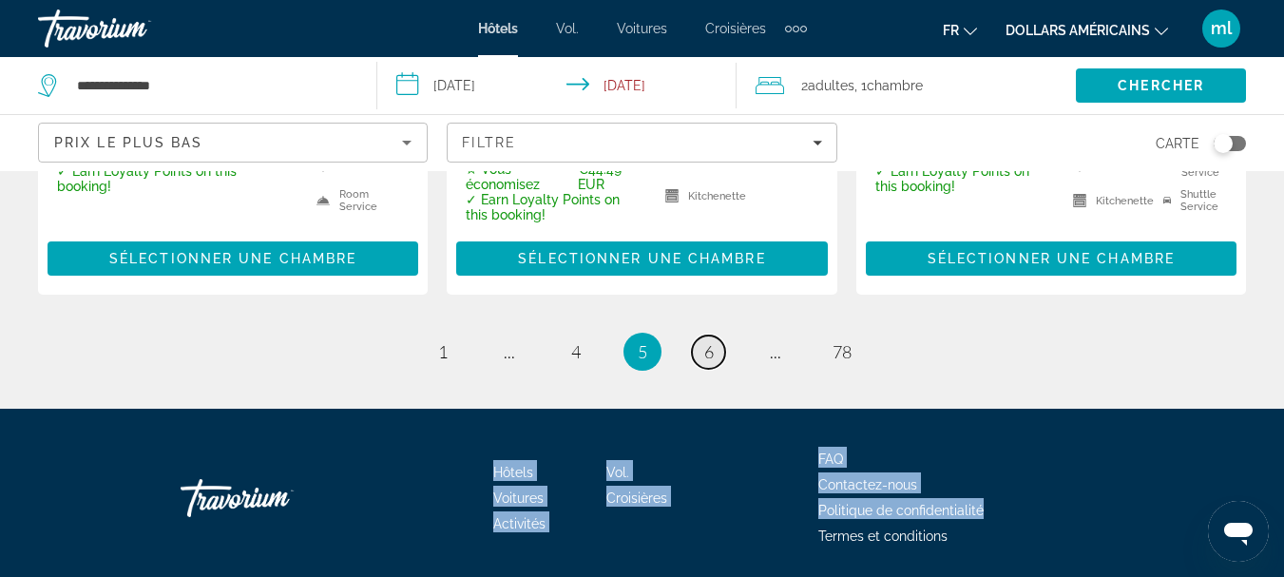
click at [710, 341] on span "6" at bounding box center [709, 351] width 10 height 21
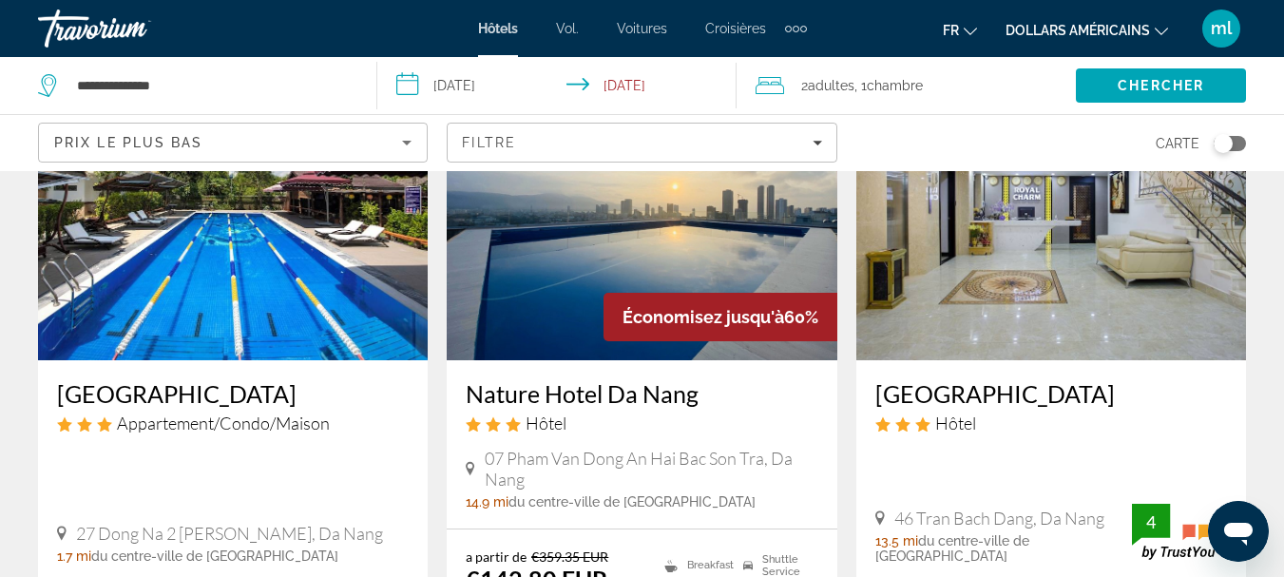
scroll to position [266, 0]
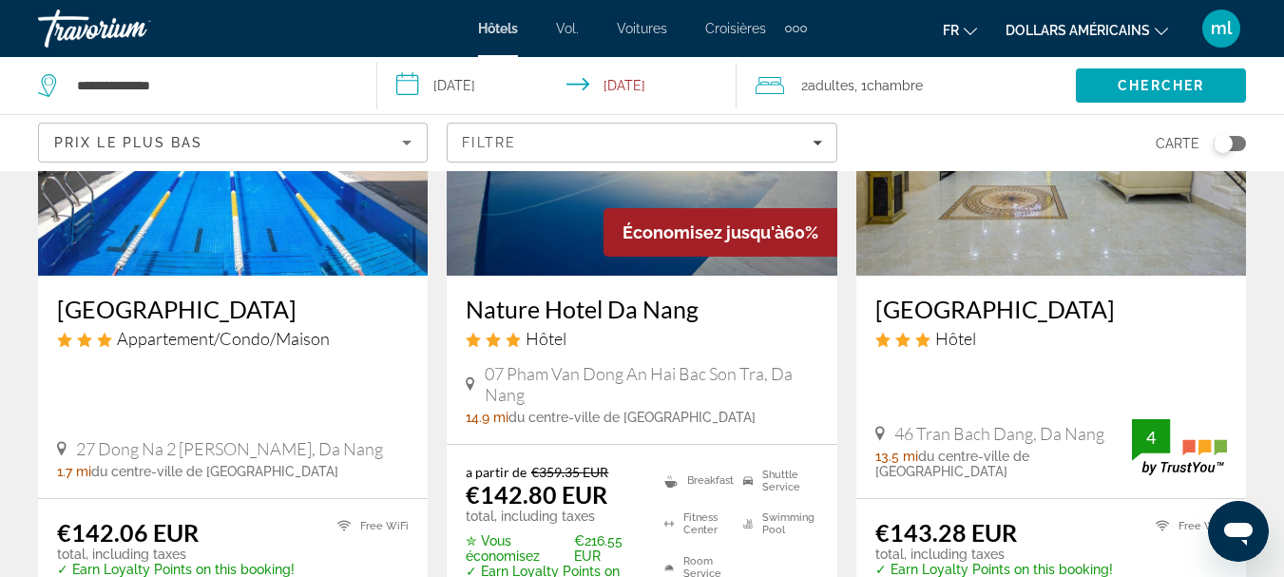
click at [571, 254] on img "Contenu principal" at bounding box center [642, 123] width 390 height 304
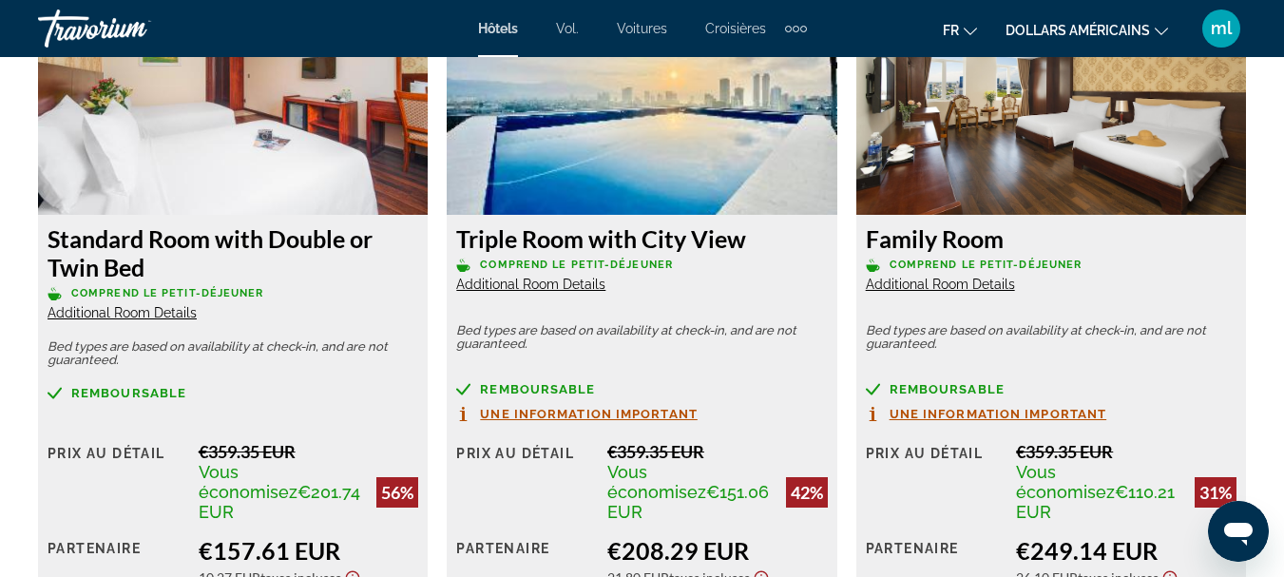
scroll to position [3577, 0]
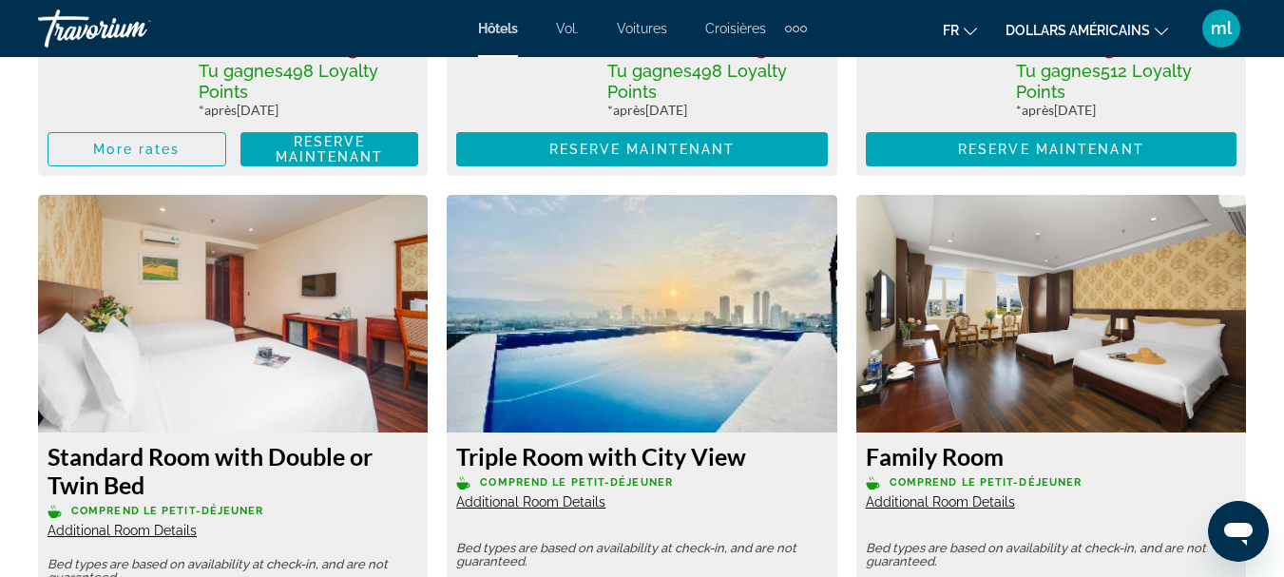
click at [719, 442] on h3 "Triple Room with City View" at bounding box center [641, 456] width 371 height 29
click at [721, 269] on img "Contenu principal" at bounding box center [642, 314] width 390 height 238
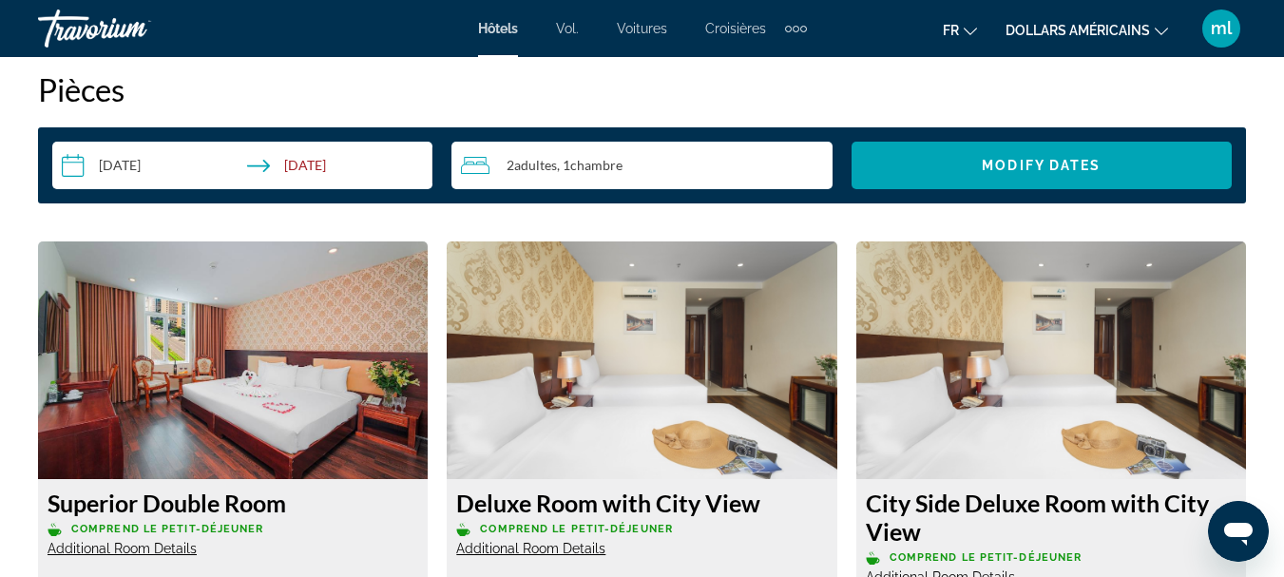
scroll to position [2749, 0]
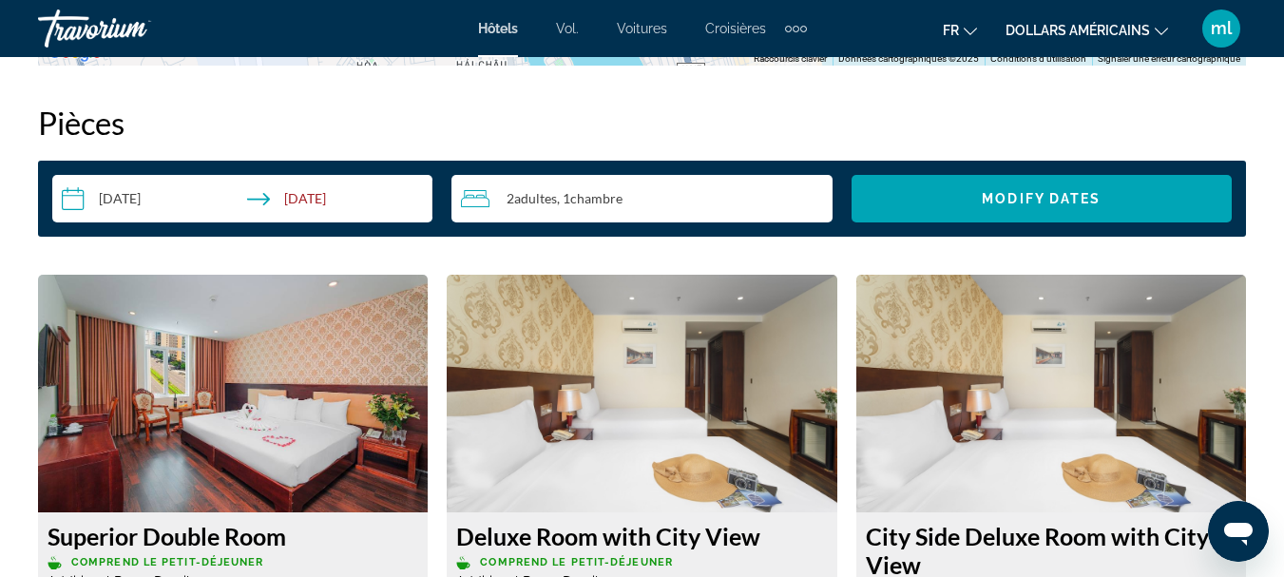
click at [298, 398] on img "Contenu principal" at bounding box center [233, 394] width 390 height 238
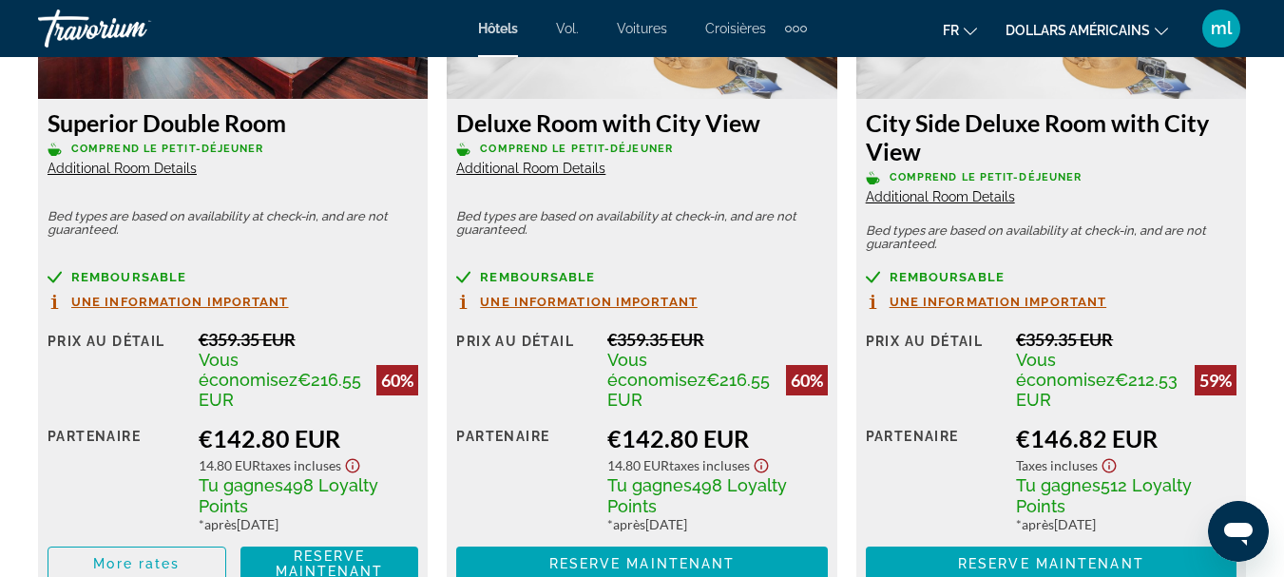
scroll to position [3185, 0]
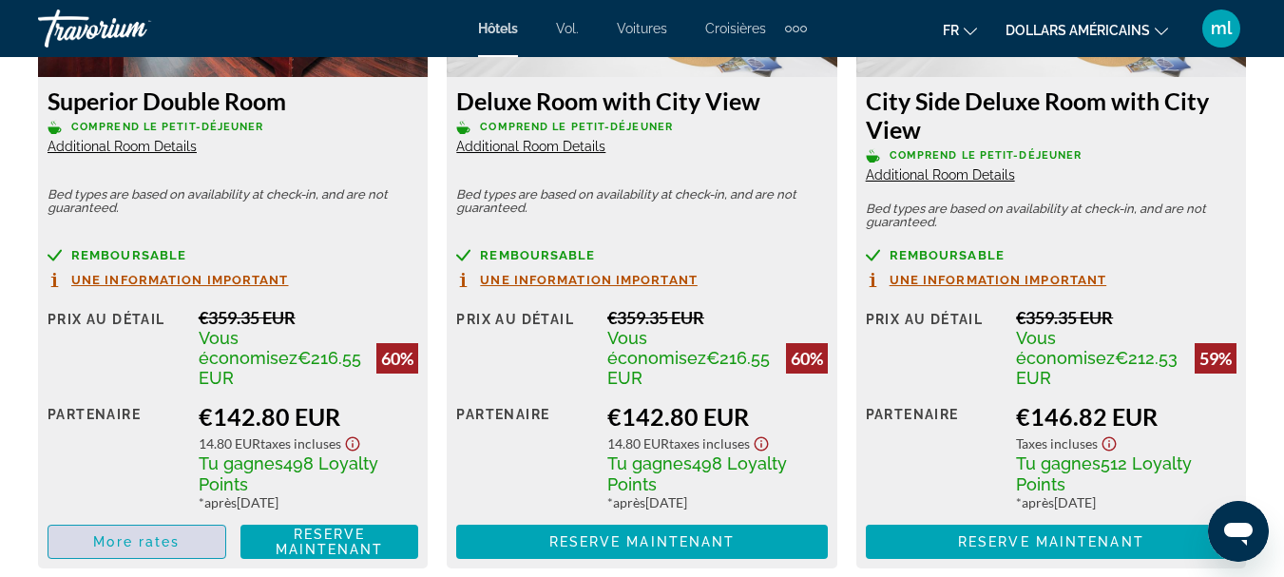
click at [180, 519] on span "Contenu principal" at bounding box center [136, 542] width 177 height 46
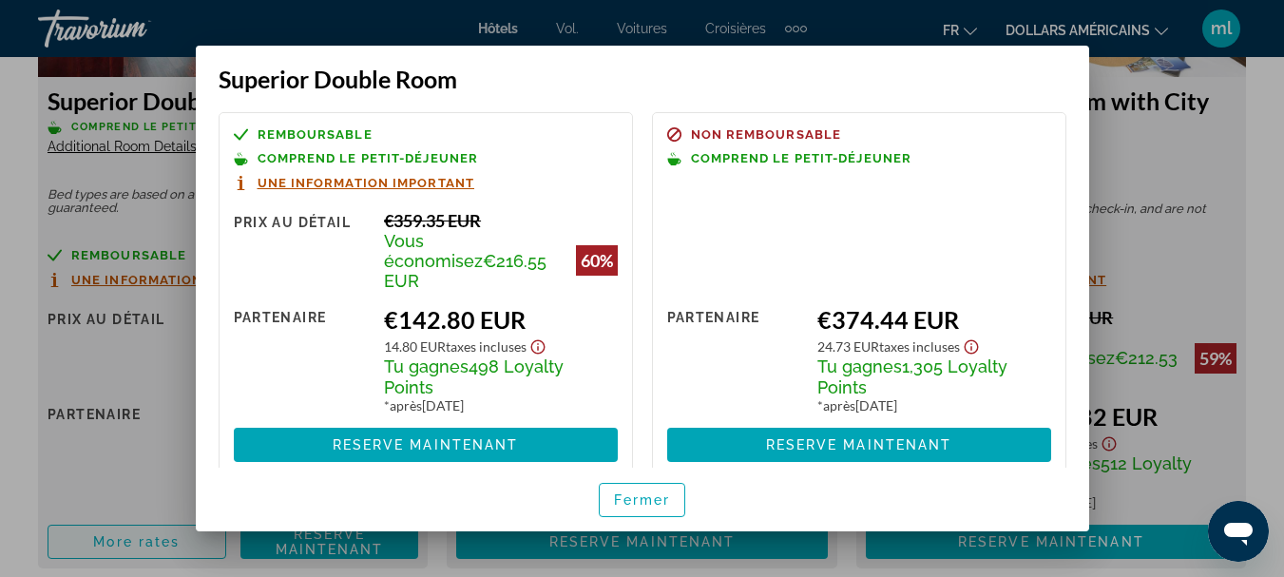
scroll to position [0, 0]
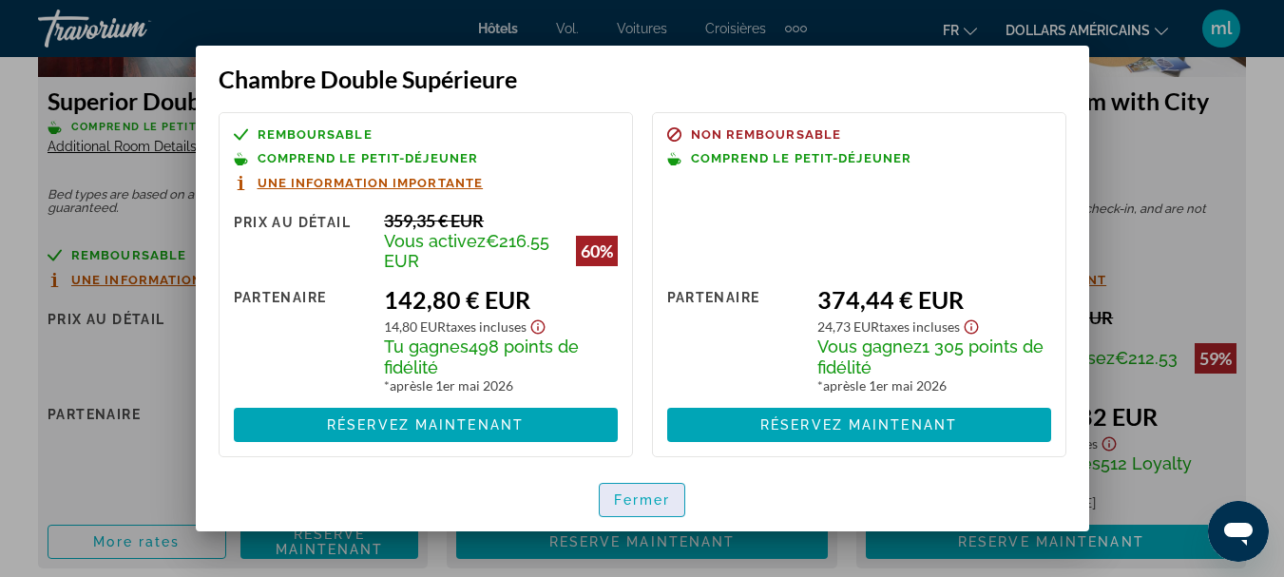
click at [630, 497] on font "Fermer" at bounding box center [642, 499] width 57 height 15
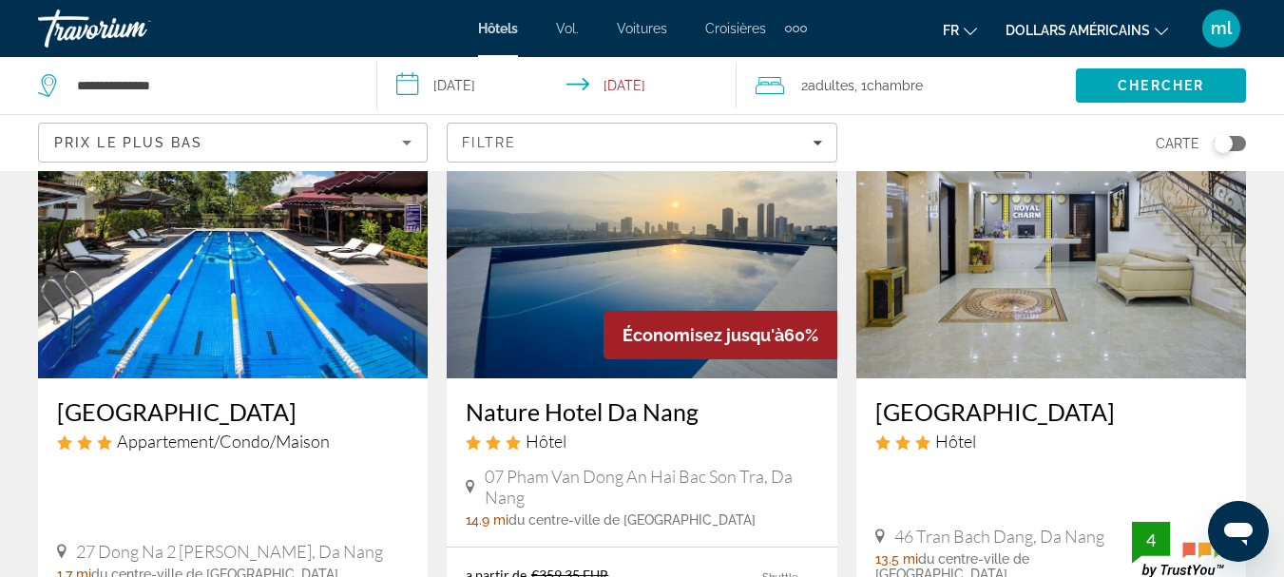
scroll to position [158, 0]
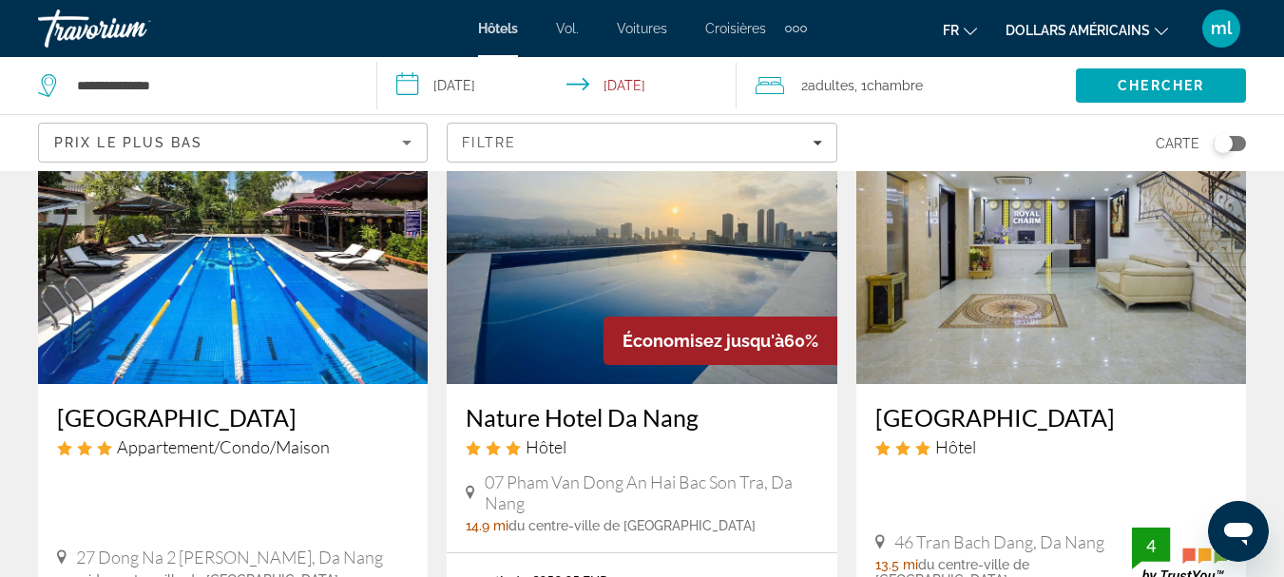
click at [1053, 308] on img "Contenu principal" at bounding box center [1052, 232] width 390 height 304
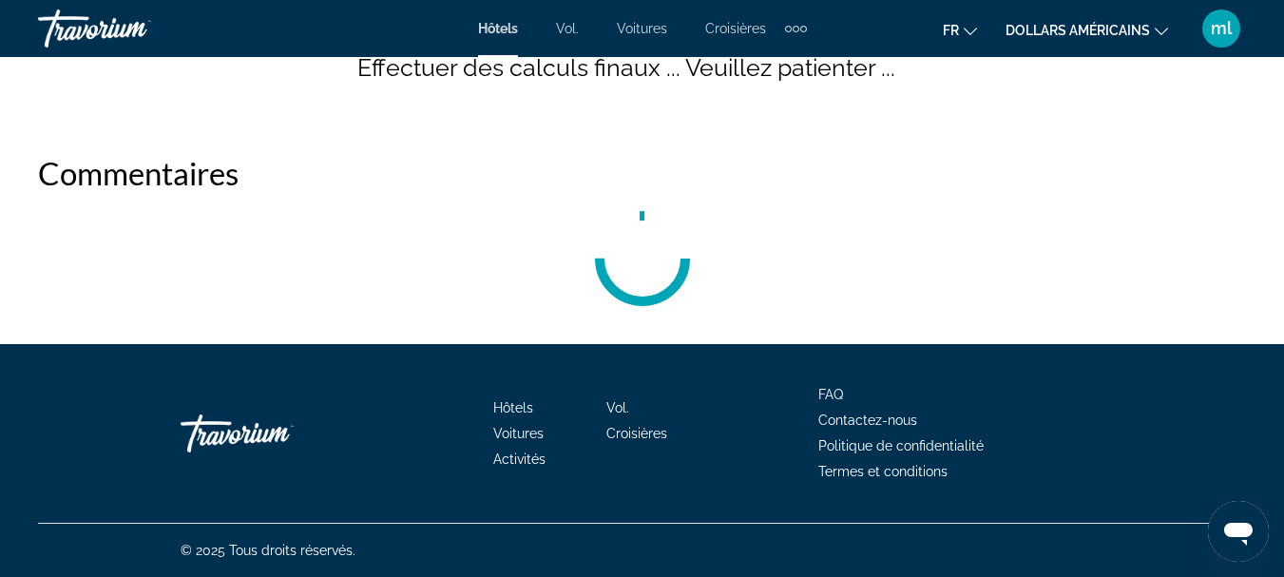
scroll to position [428, 0]
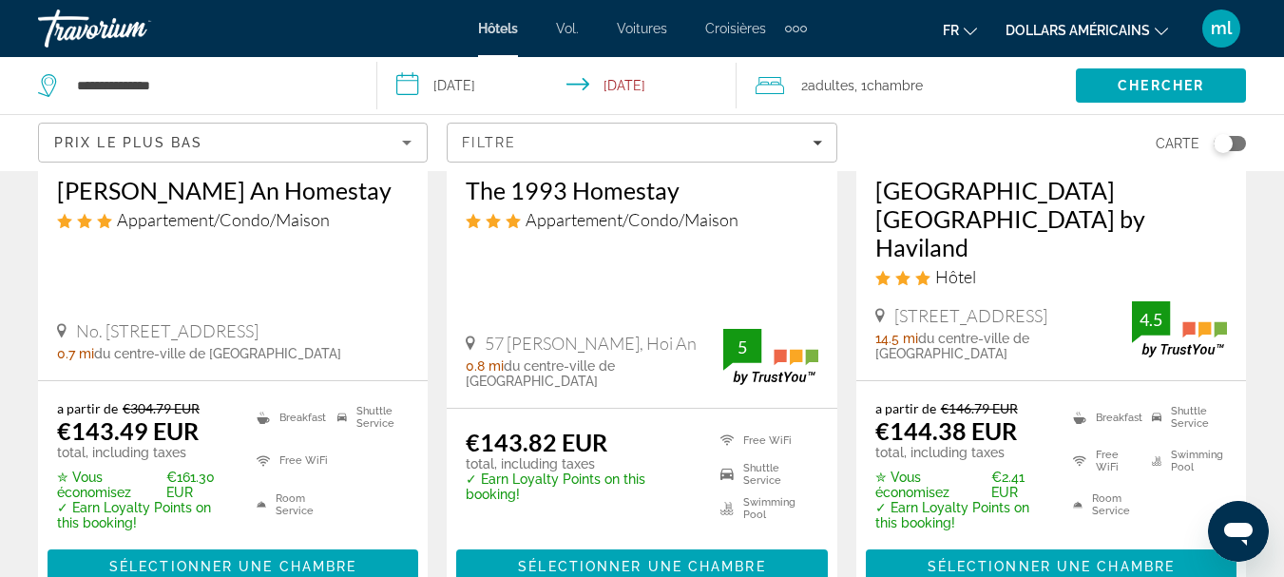
scroll to position [857, 0]
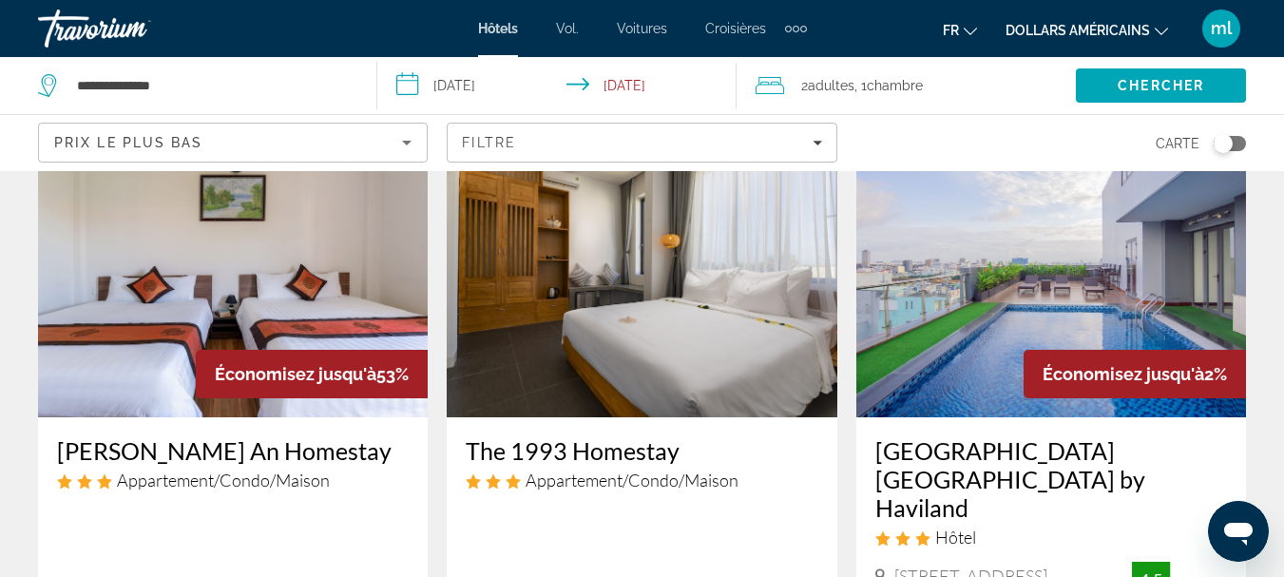
click at [1102, 288] on img "Contenu principal" at bounding box center [1052, 265] width 390 height 304
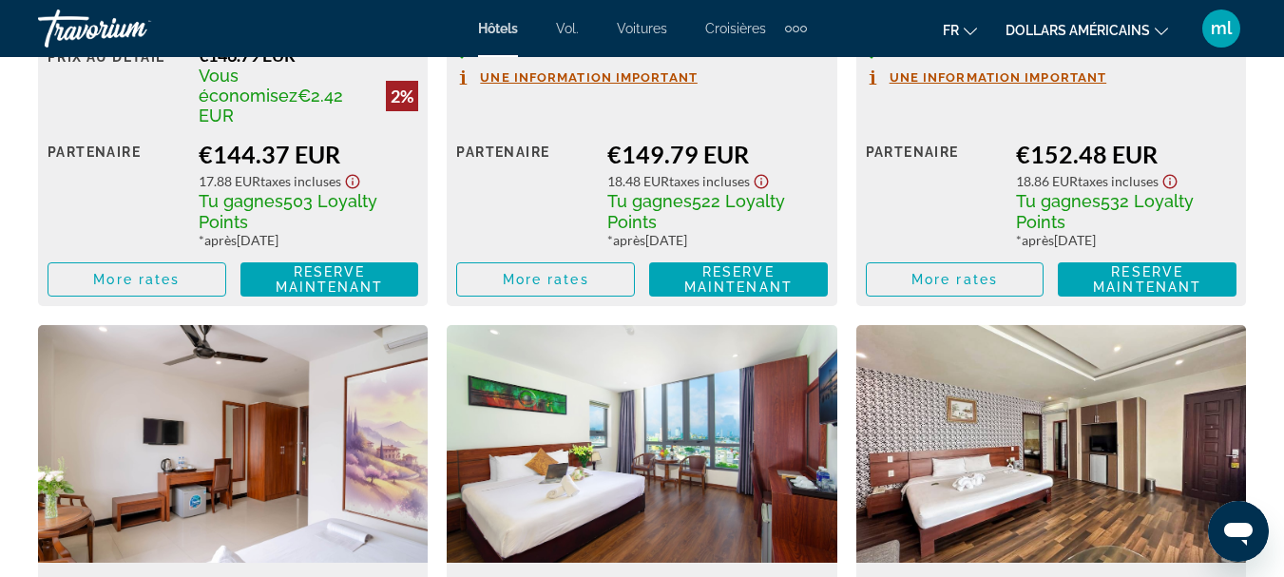
scroll to position [2991, 0]
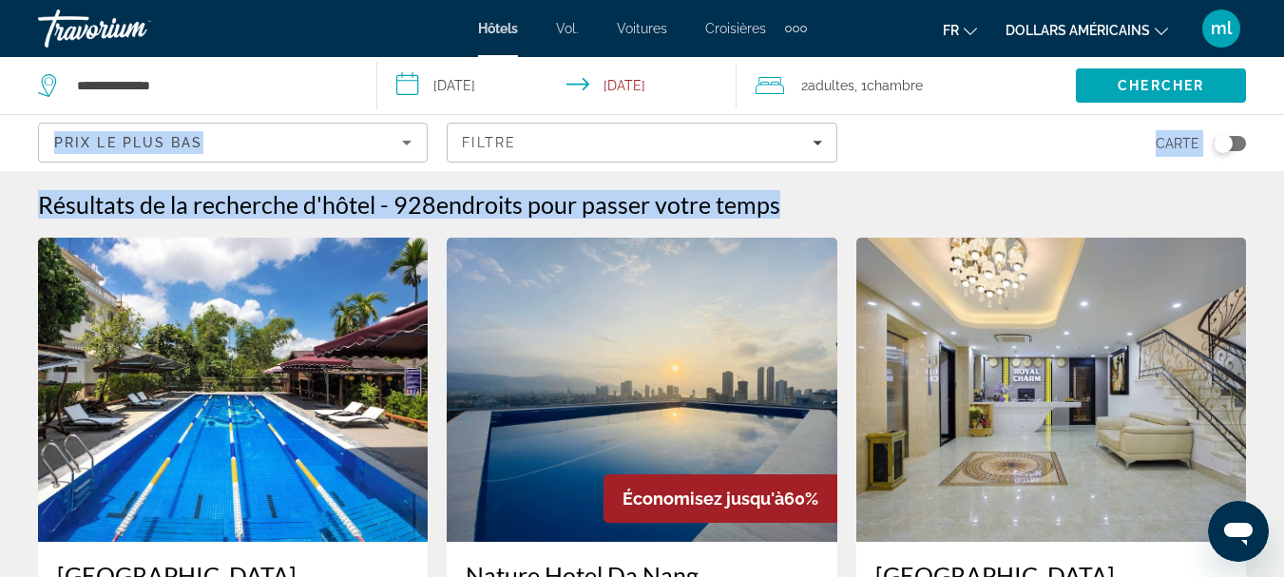
drag, startPoint x: 1283, startPoint y: 68, endPoint x: 1290, endPoint y: 100, distance: 32.1
click at [1283, 100] on html "**********" at bounding box center [642, 288] width 1284 height 577
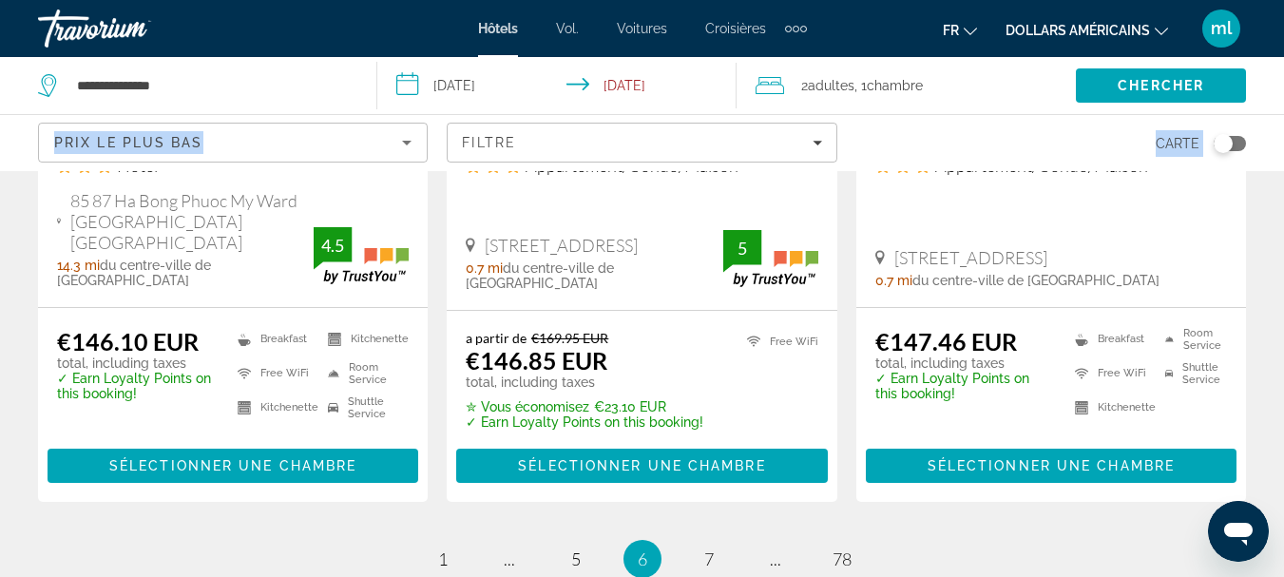
scroll to position [2683, 0]
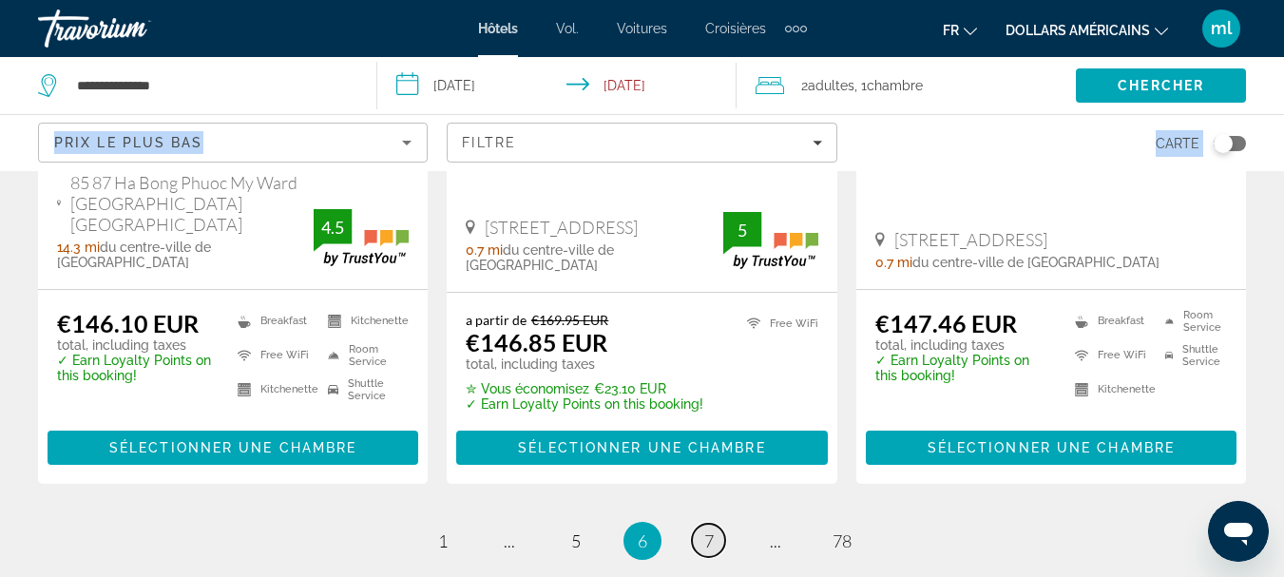
click at [706, 530] on span "7" at bounding box center [709, 540] width 10 height 21
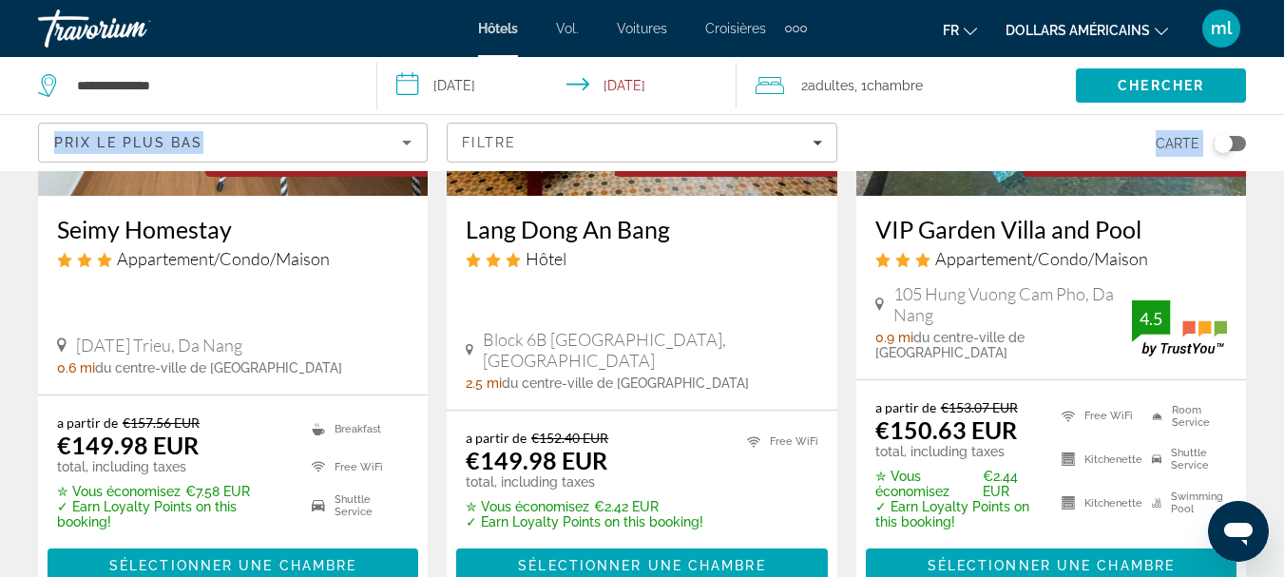
scroll to position [840, 0]
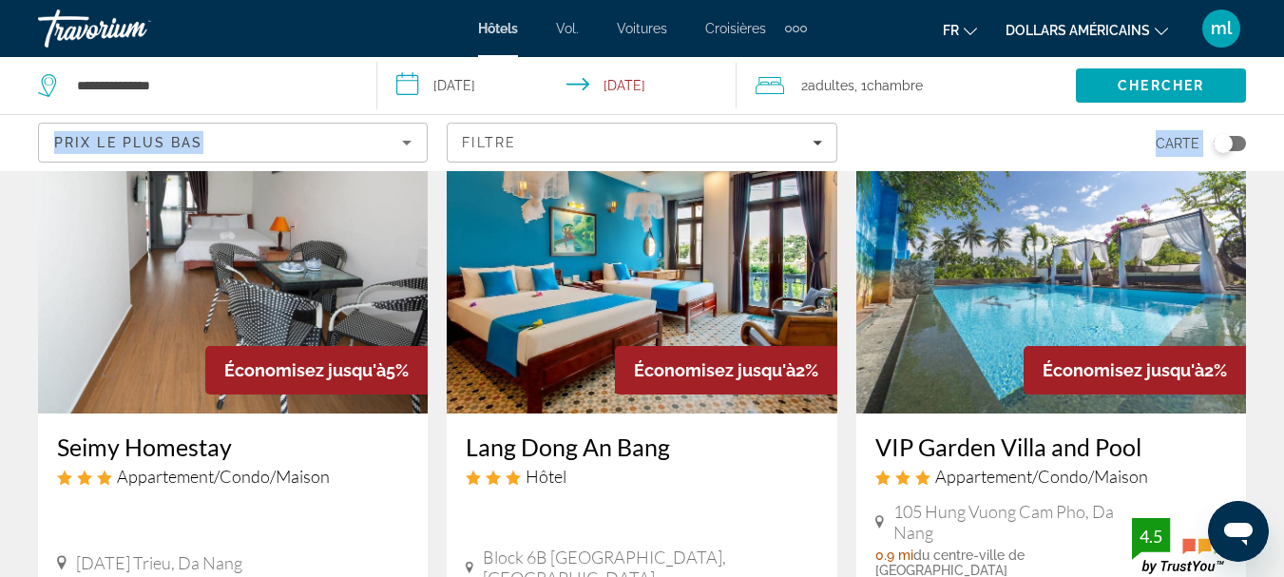
click at [993, 291] on img "Contenu principal" at bounding box center [1052, 261] width 390 height 304
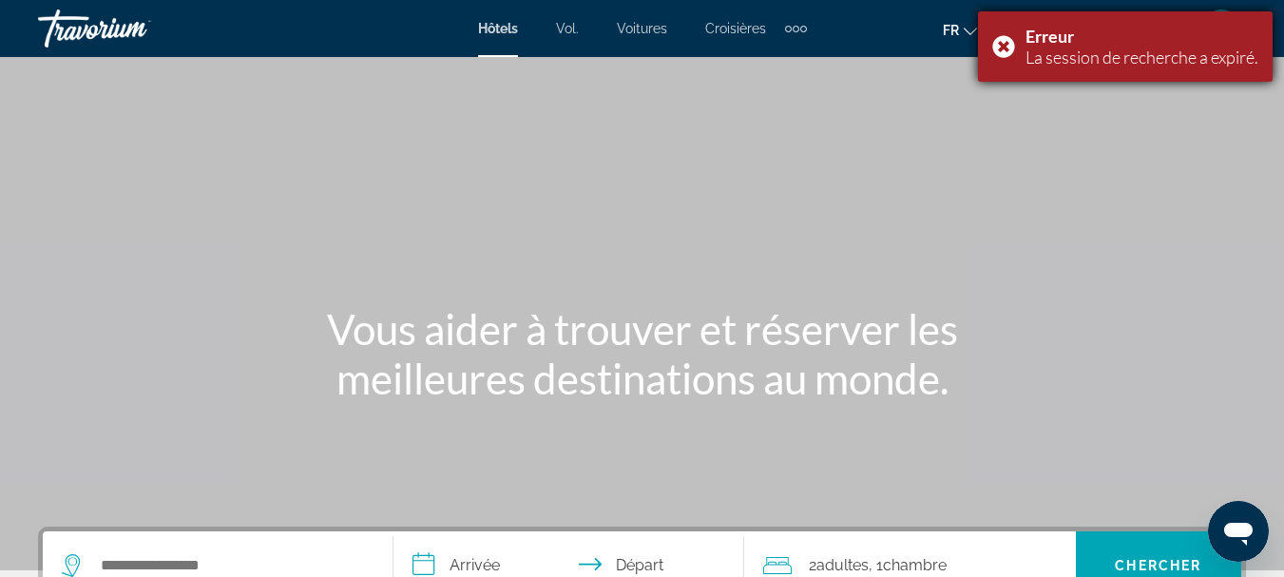
click at [990, 47] on div "Erreur La session de recherche a expiré." at bounding box center [1125, 46] width 295 height 70
